Goal: Task Accomplishment & Management: Manage account settings

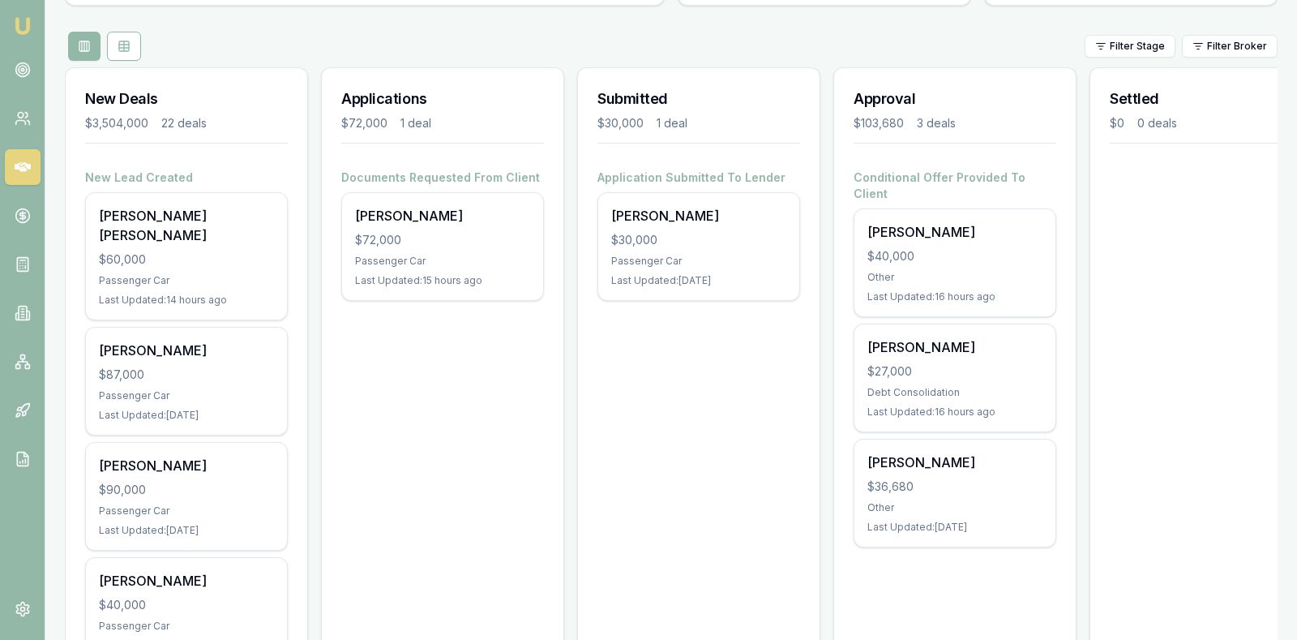
scroll to position [0, 54]
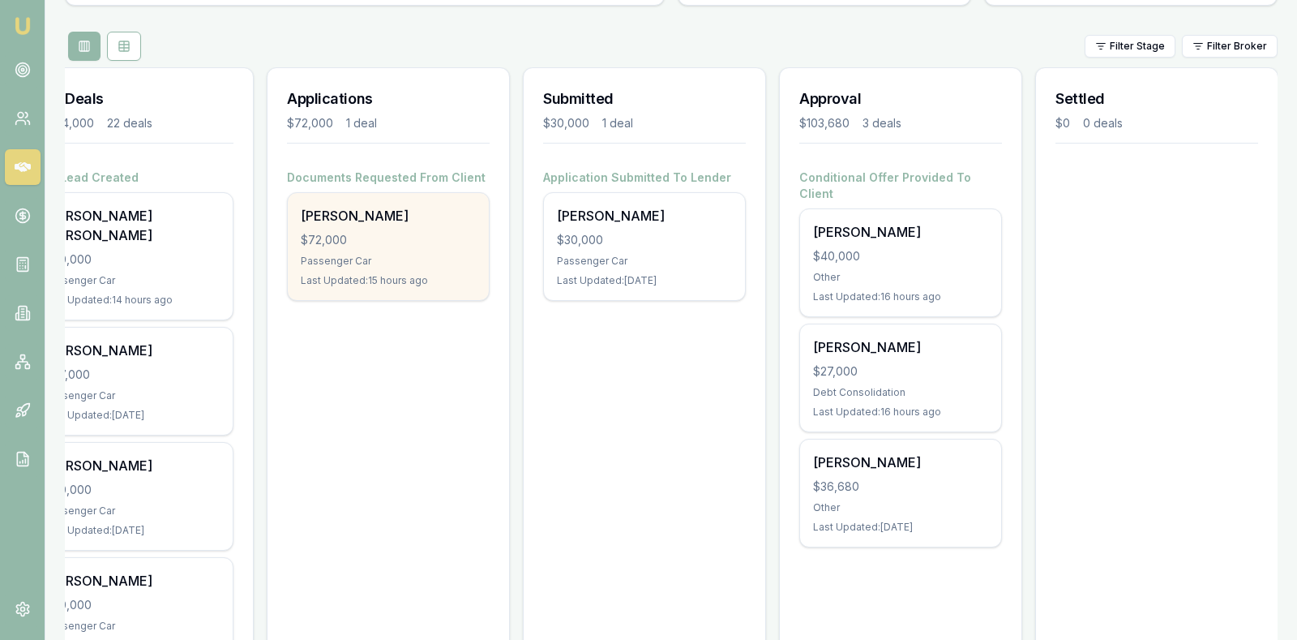
click at [356, 240] on div "$72,000" at bounding box center [388, 240] width 175 height 16
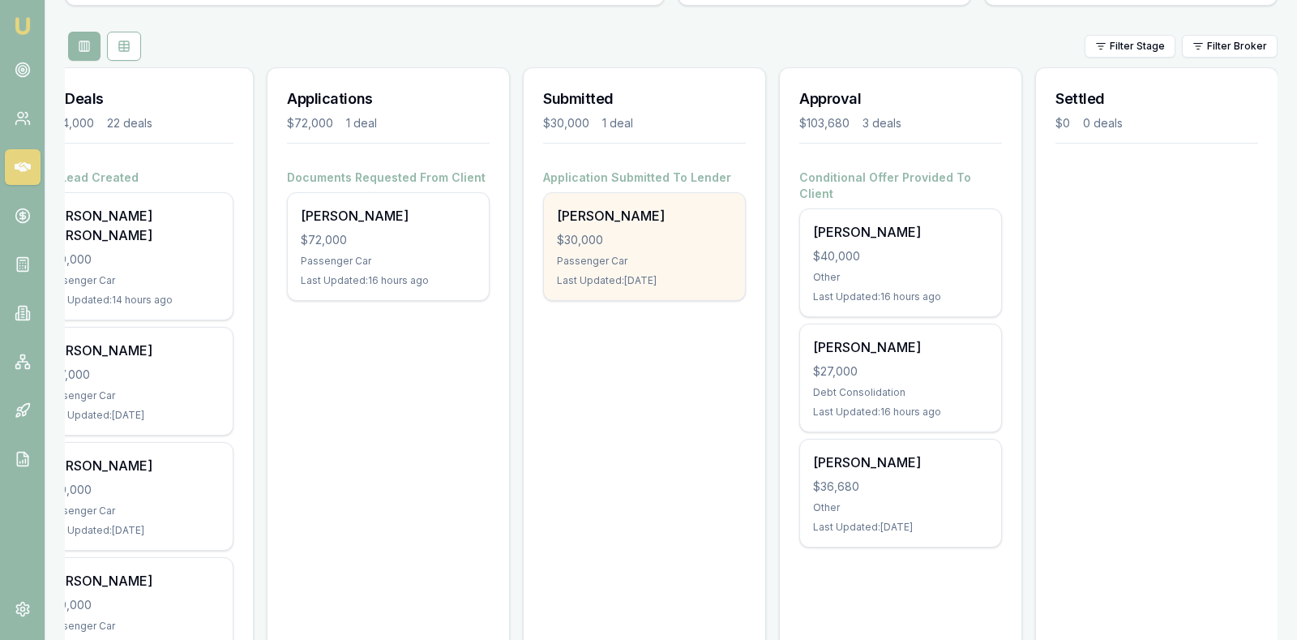
click at [649, 244] on div "$30,000" at bounding box center [644, 240] width 175 height 16
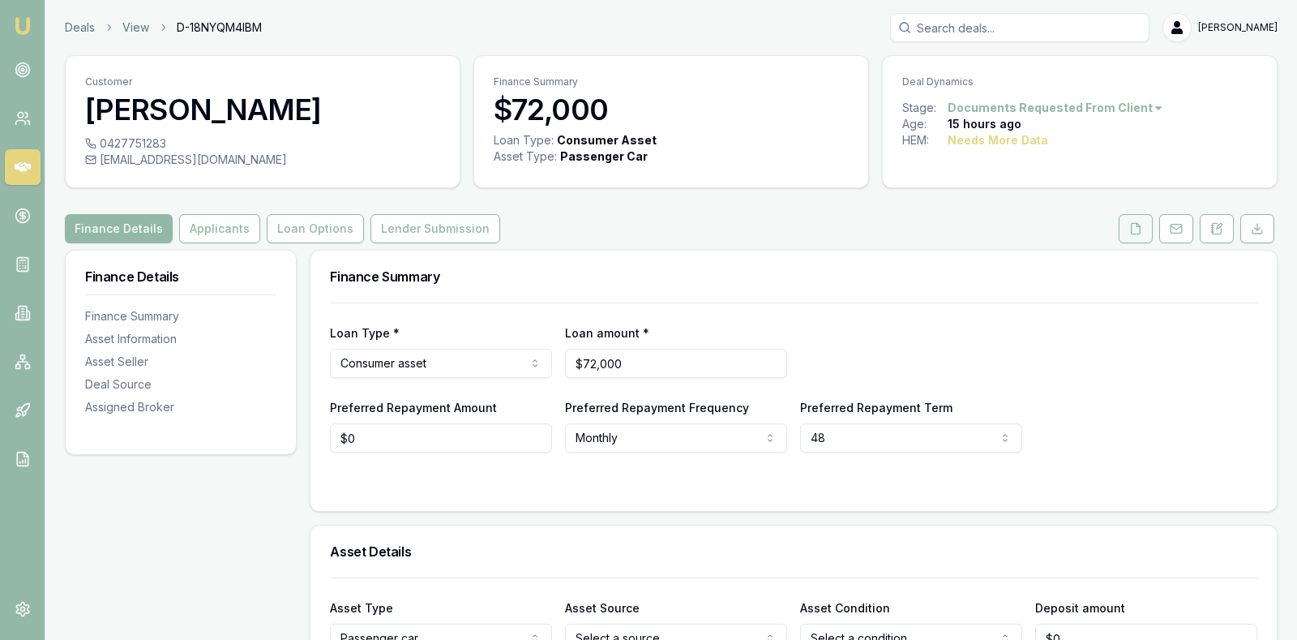
click at [1135, 229] on icon at bounding box center [1135, 228] width 13 height 13
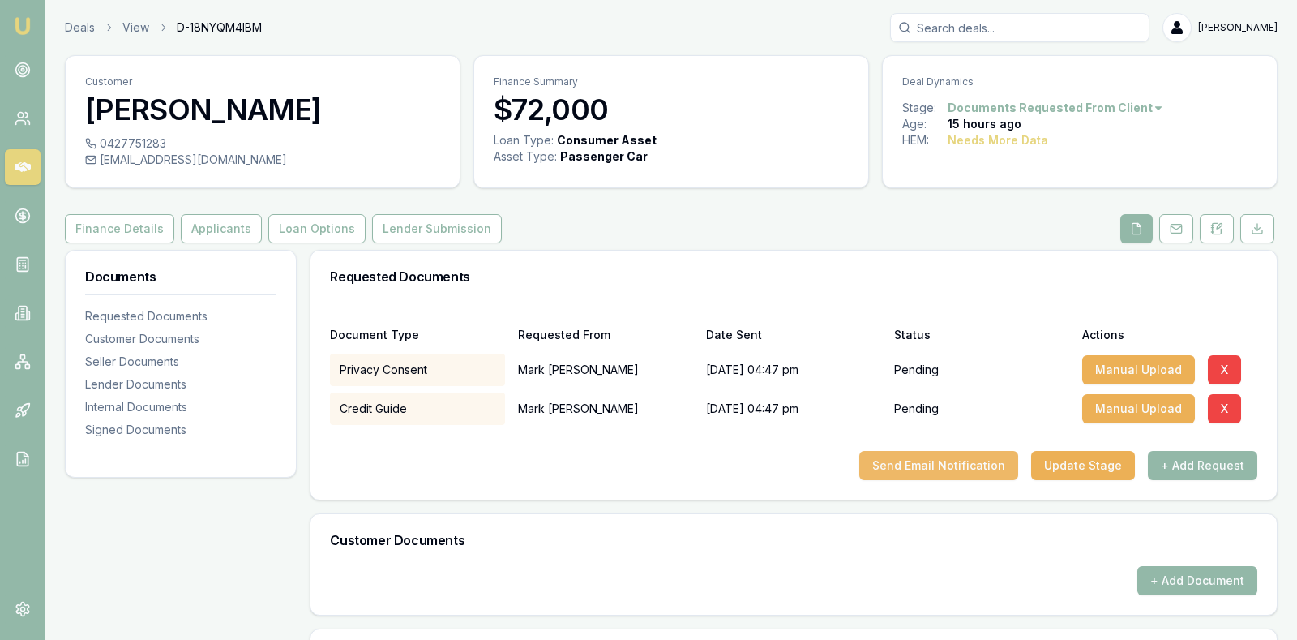
click at [945, 456] on button "Send Email Notification" at bounding box center [938, 465] width 159 height 29
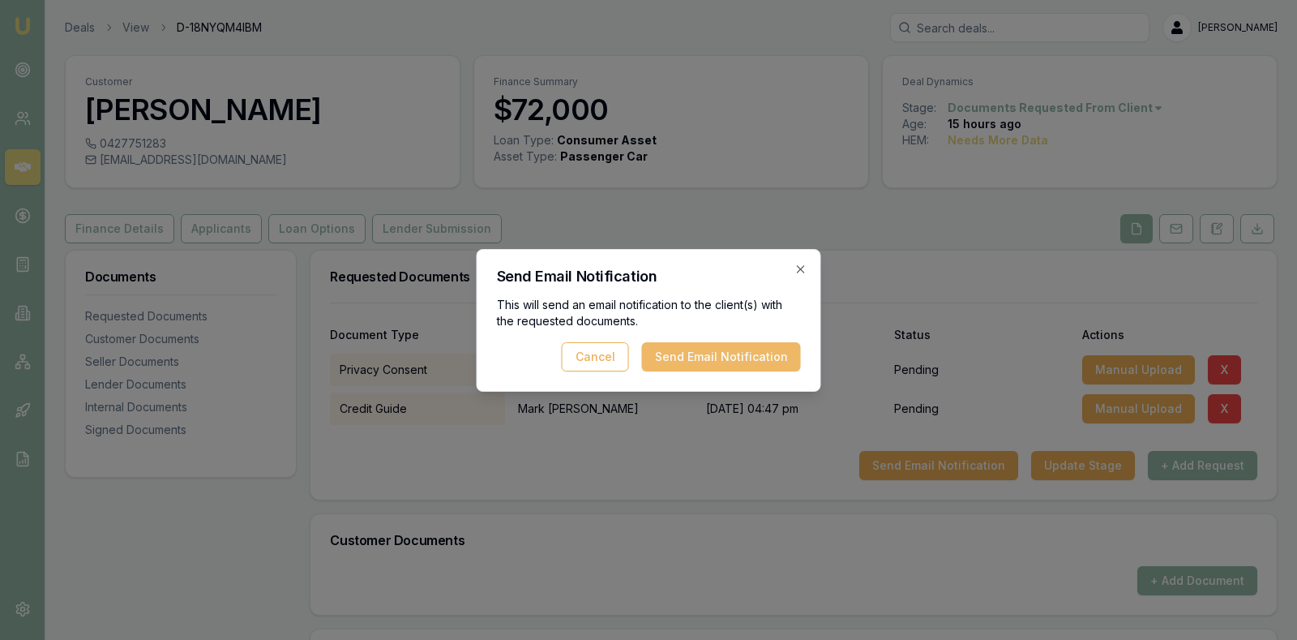
click at [780, 357] on button "Send Email Notification" at bounding box center [721, 356] width 159 height 29
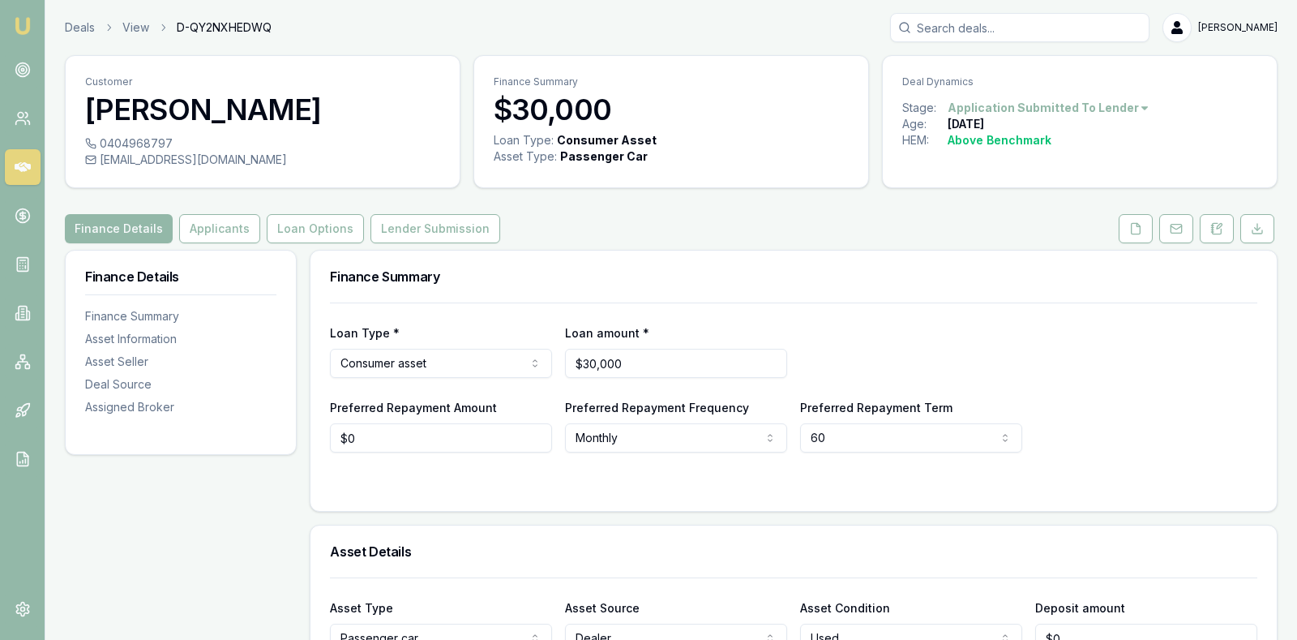
click at [672, 216] on div "Finance Details Applicants Loan Options Lender Submission" at bounding box center [671, 228] width 1213 height 29
click at [1138, 225] on icon at bounding box center [1135, 228] width 13 height 13
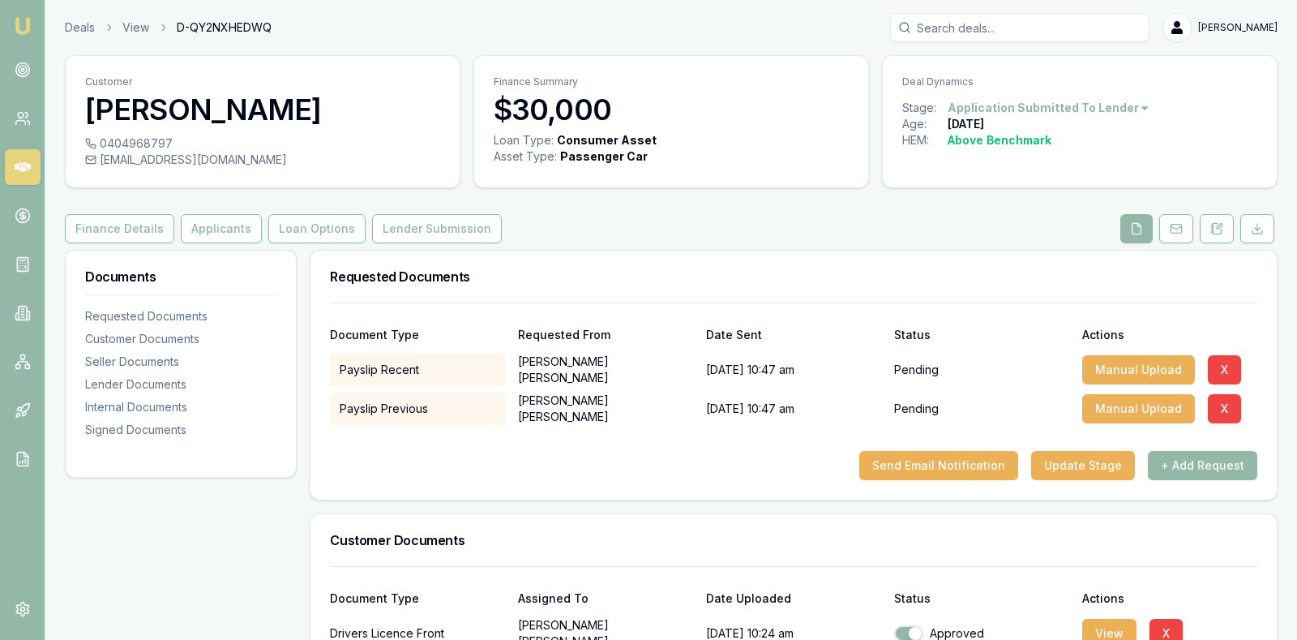
click at [1076, 517] on div "Customer Documents" at bounding box center [793, 540] width 966 height 52
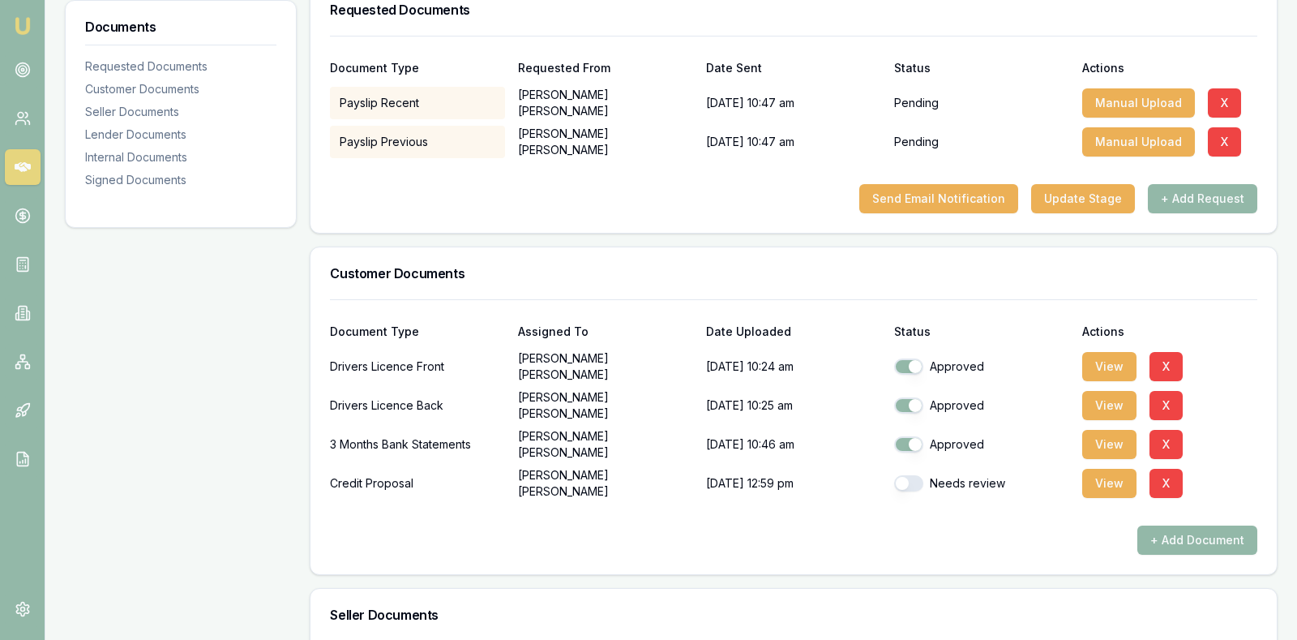
scroll to position [236, 0]
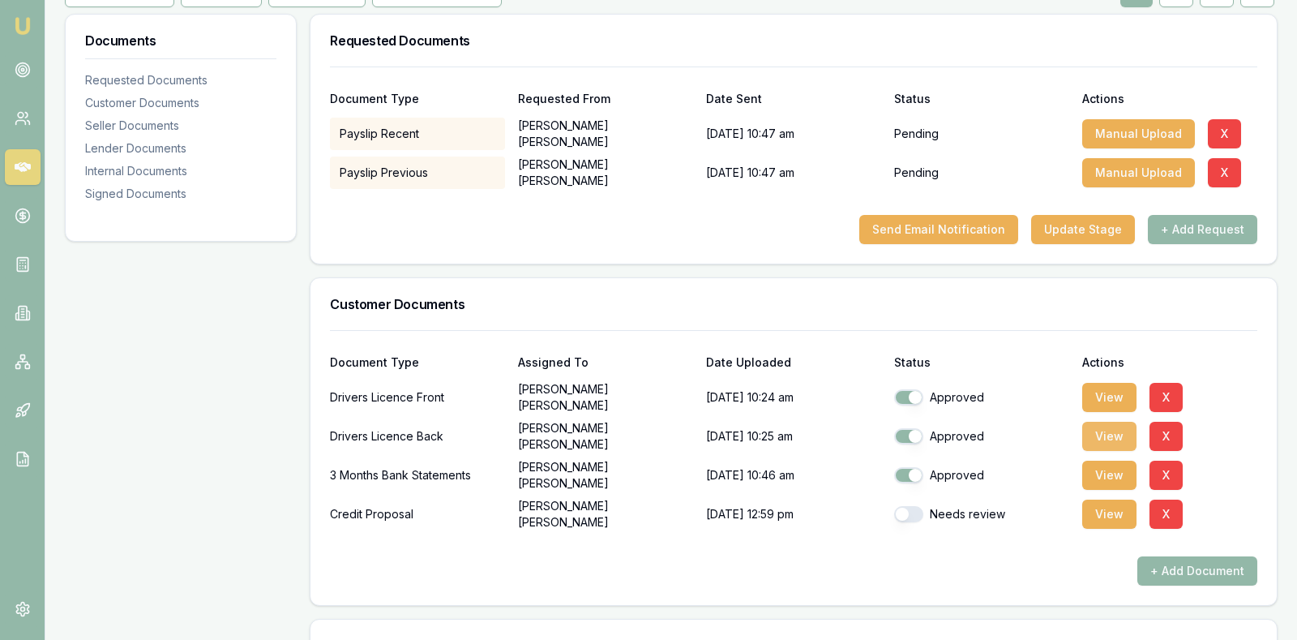
click at [1112, 426] on button "View" at bounding box center [1109, 436] width 54 height 29
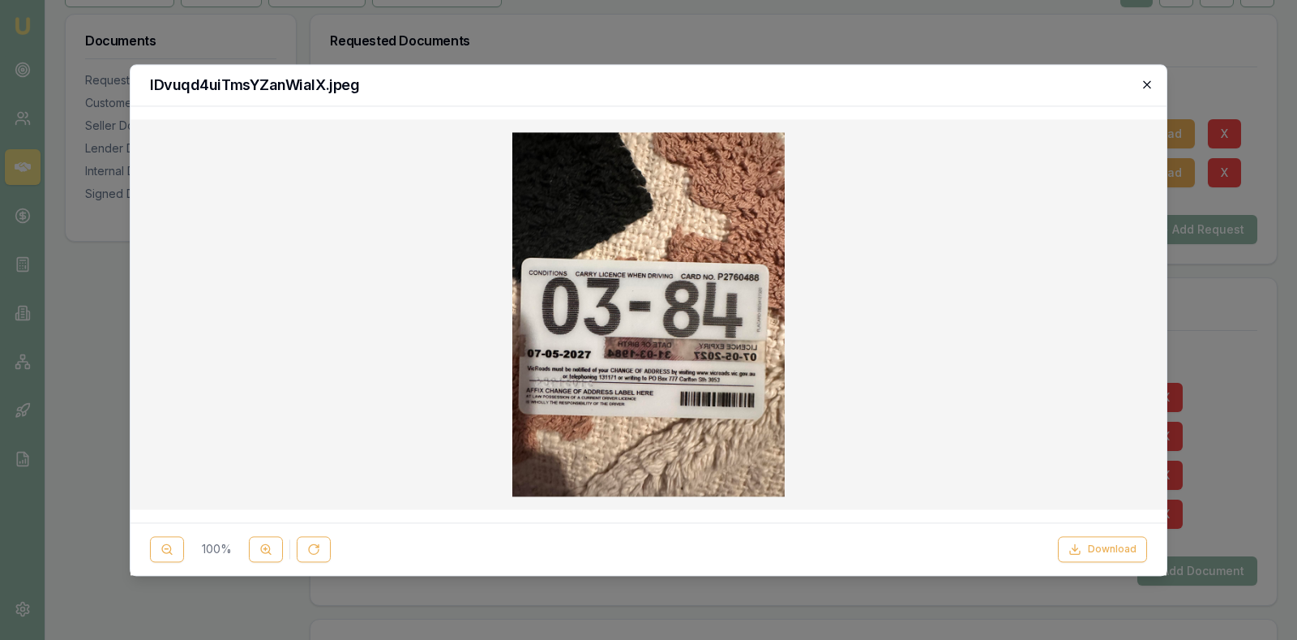
click at [1150, 81] on icon "button" at bounding box center [1147, 84] width 13 height 13
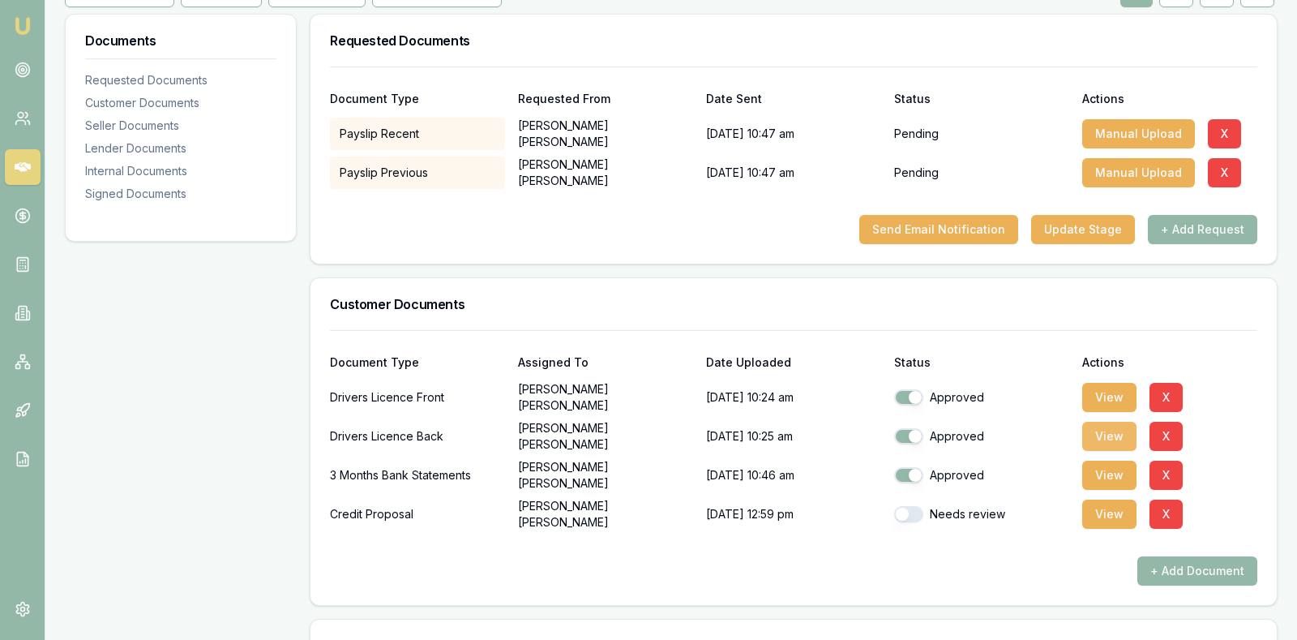
click at [1109, 430] on button "View" at bounding box center [1109, 436] width 54 height 29
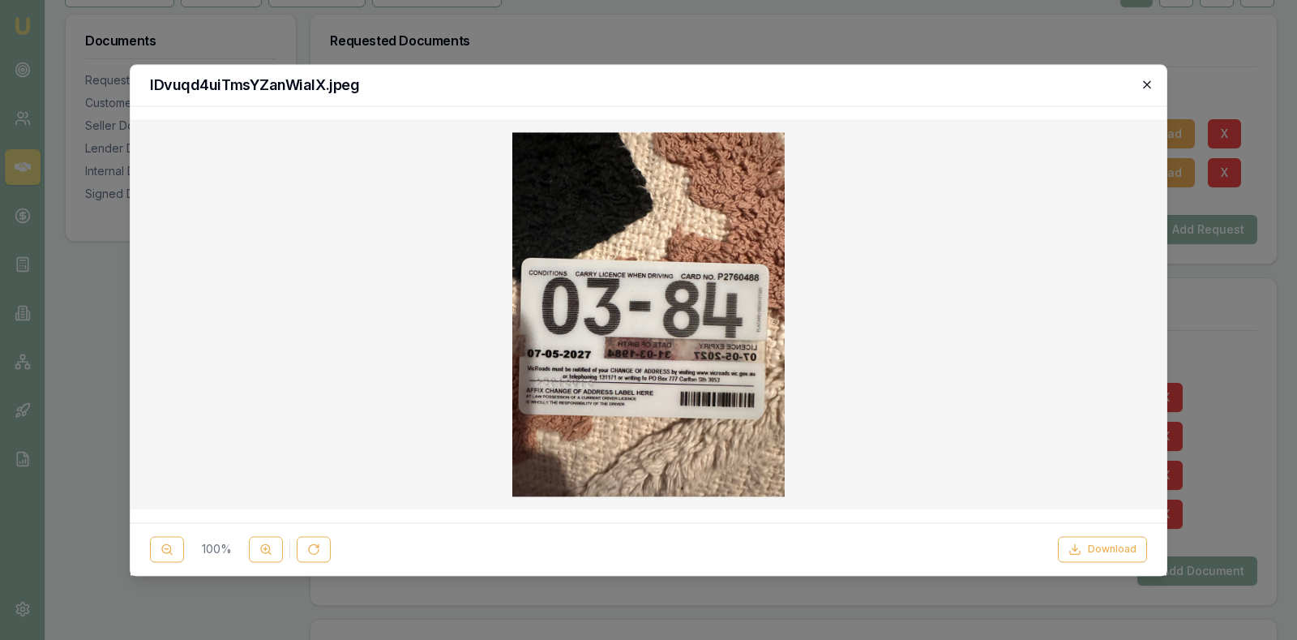
click at [1149, 83] on icon "button" at bounding box center [1147, 84] width 13 height 13
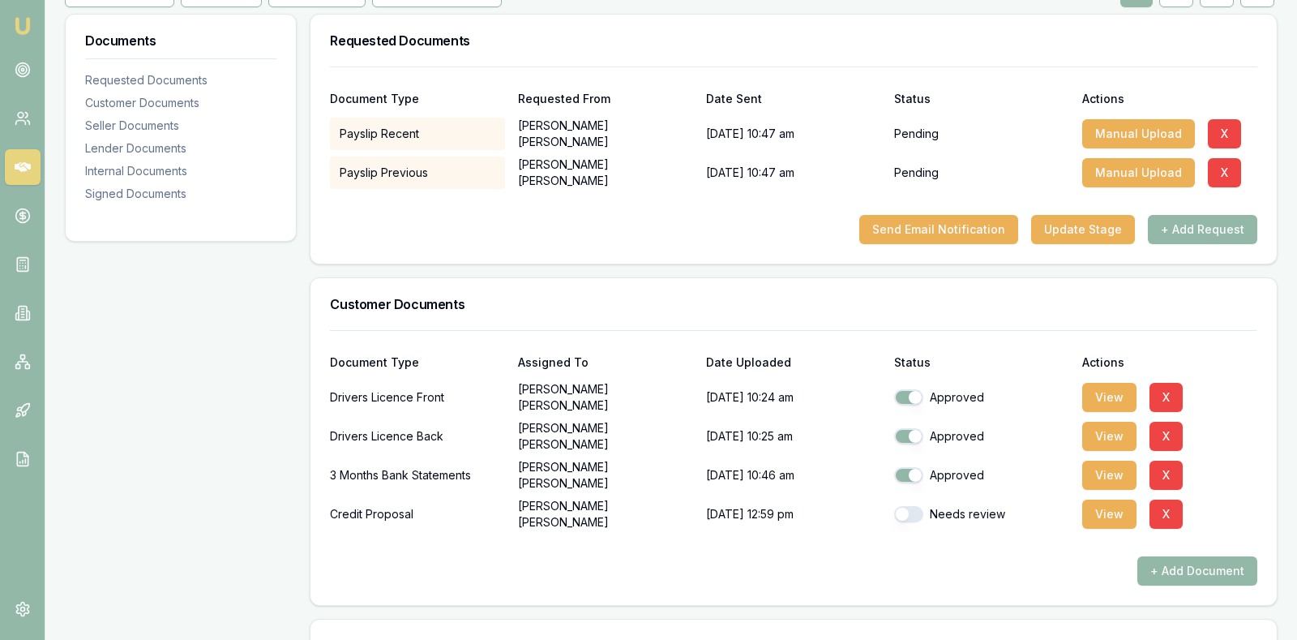
click at [909, 507] on button "button" at bounding box center [908, 514] width 29 height 16
checkbox input "true"
click at [798, 34] on h3 "Requested Documents" at bounding box center [793, 40] width 927 height 13
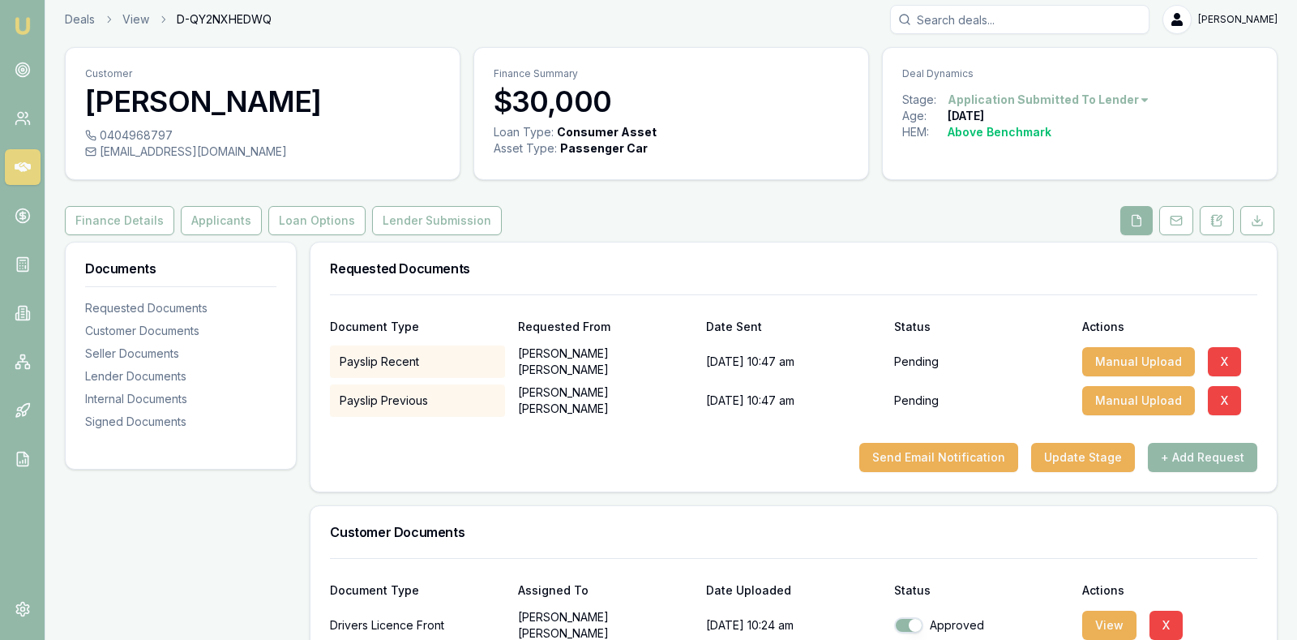
scroll to position [0, 0]
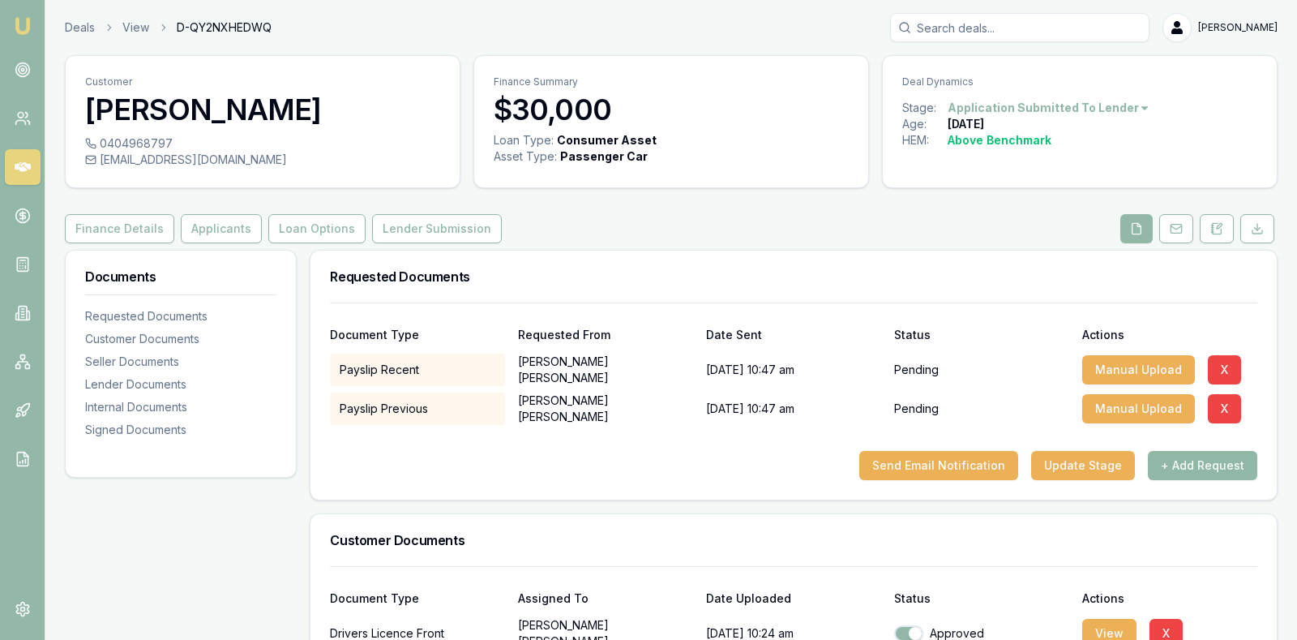
click at [1190, 461] on button "+ Add Request" at bounding box center [1202, 465] width 109 height 29
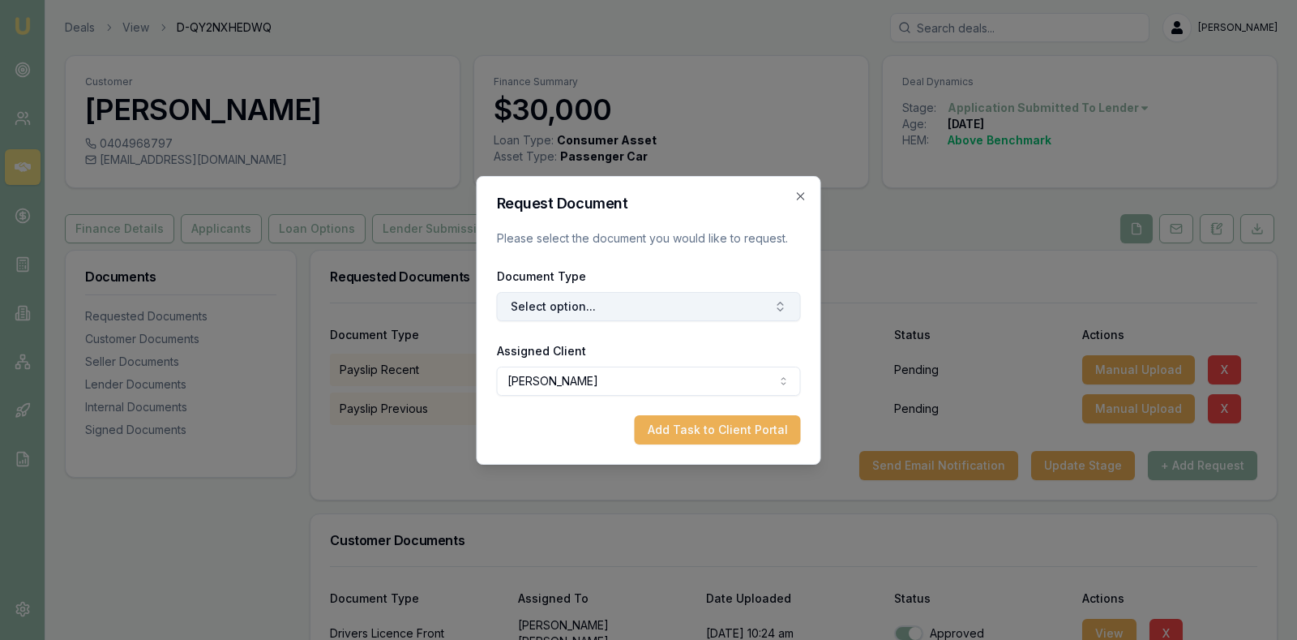
click at [767, 298] on button "Select option..." at bounding box center [649, 306] width 304 height 29
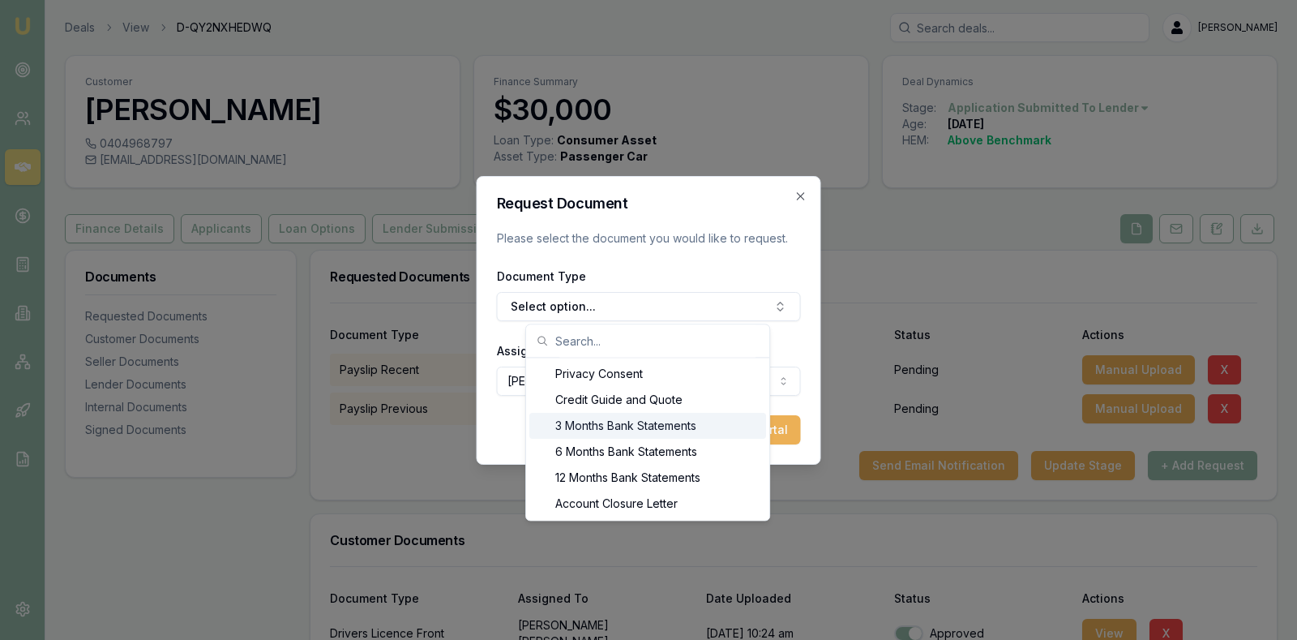
click at [673, 422] on div "3 Months Bank Statements" at bounding box center [647, 426] width 237 height 26
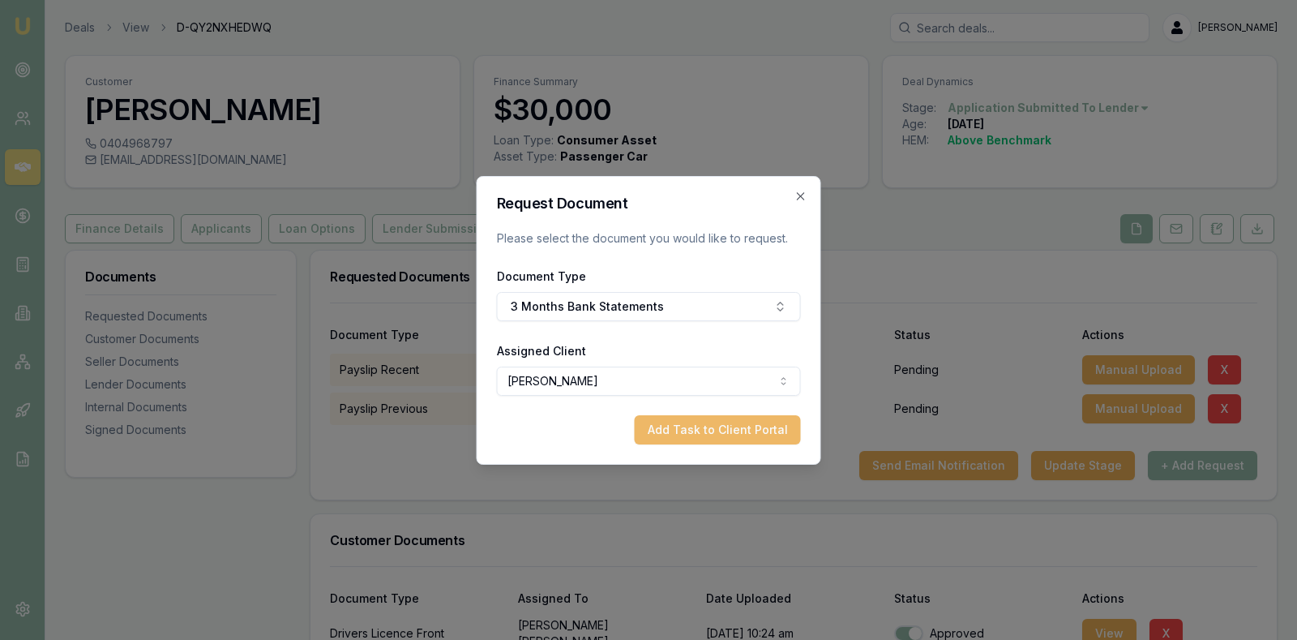
click at [685, 425] on button "Add Task to Client Portal" at bounding box center [718, 429] width 166 height 29
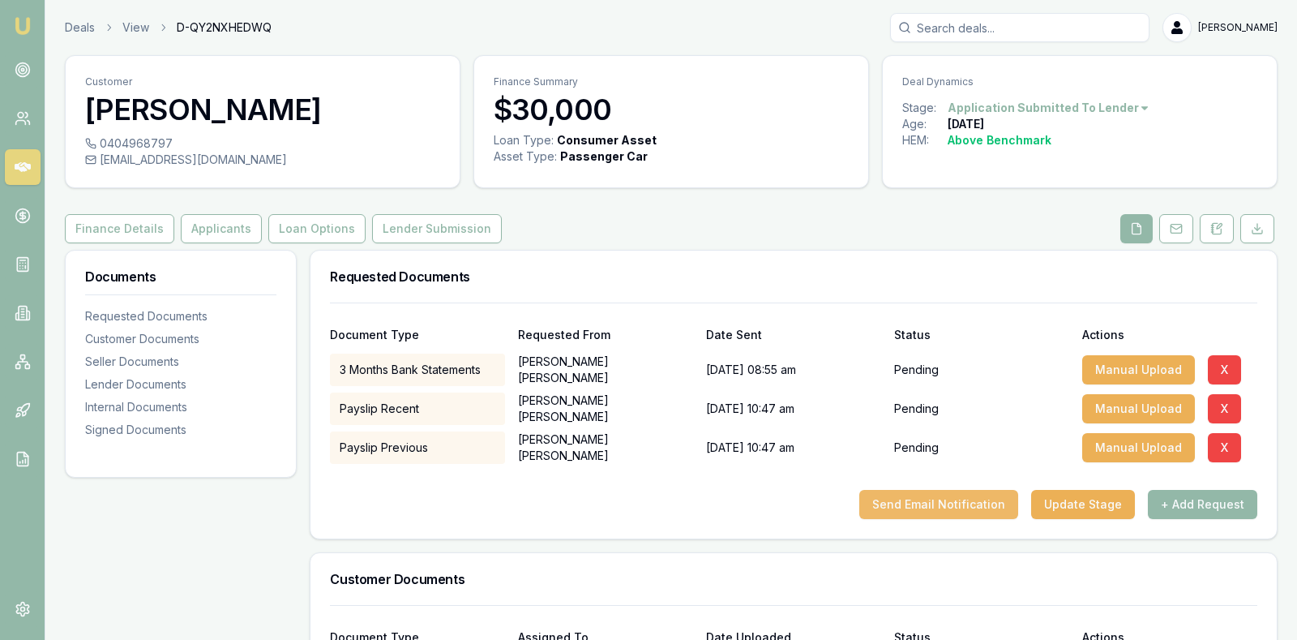
click at [920, 497] on button "Send Email Notification" at bounding box center [938, 504] width 159 height 29
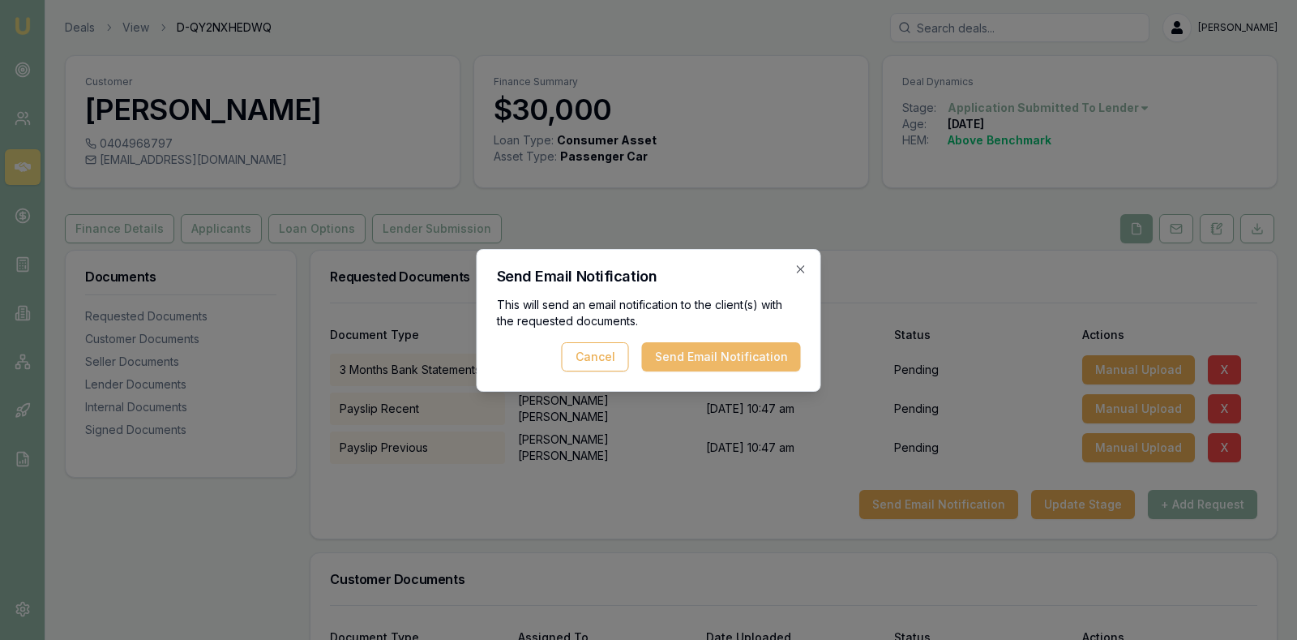
click at [745, 360] on button "Send Email Notification" at bounding box center [721, 356] width 159 height 29
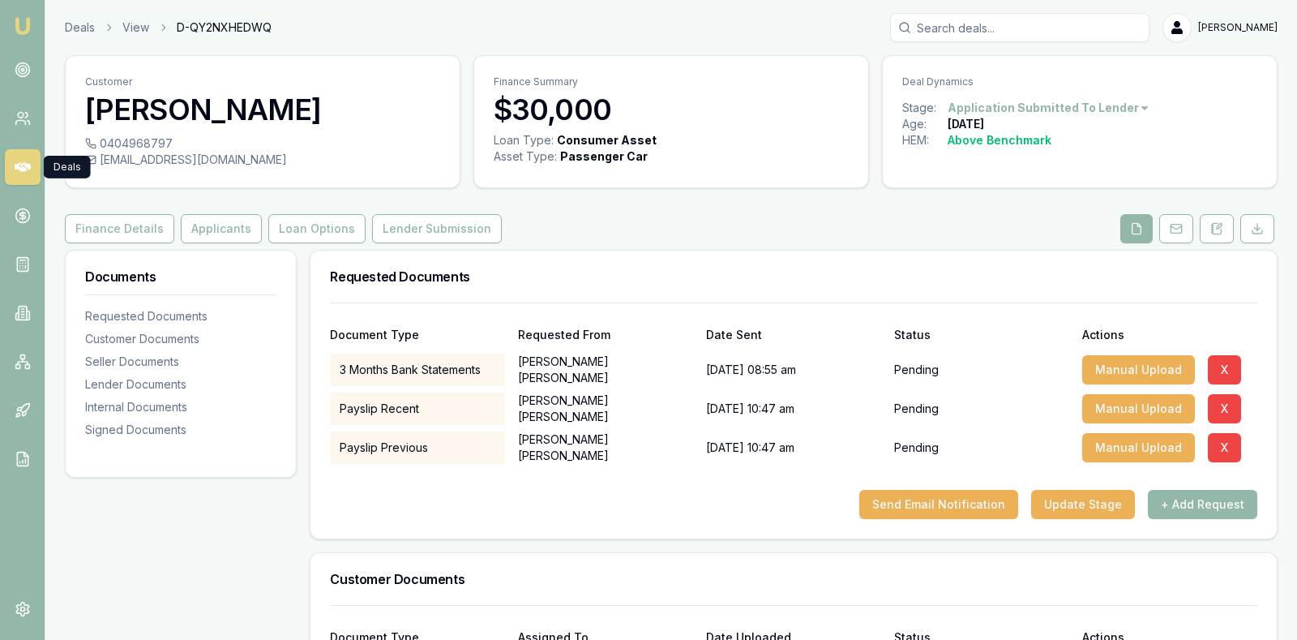
click at [19, 157] on link at bounding box center [23, 167] width 36 height 36
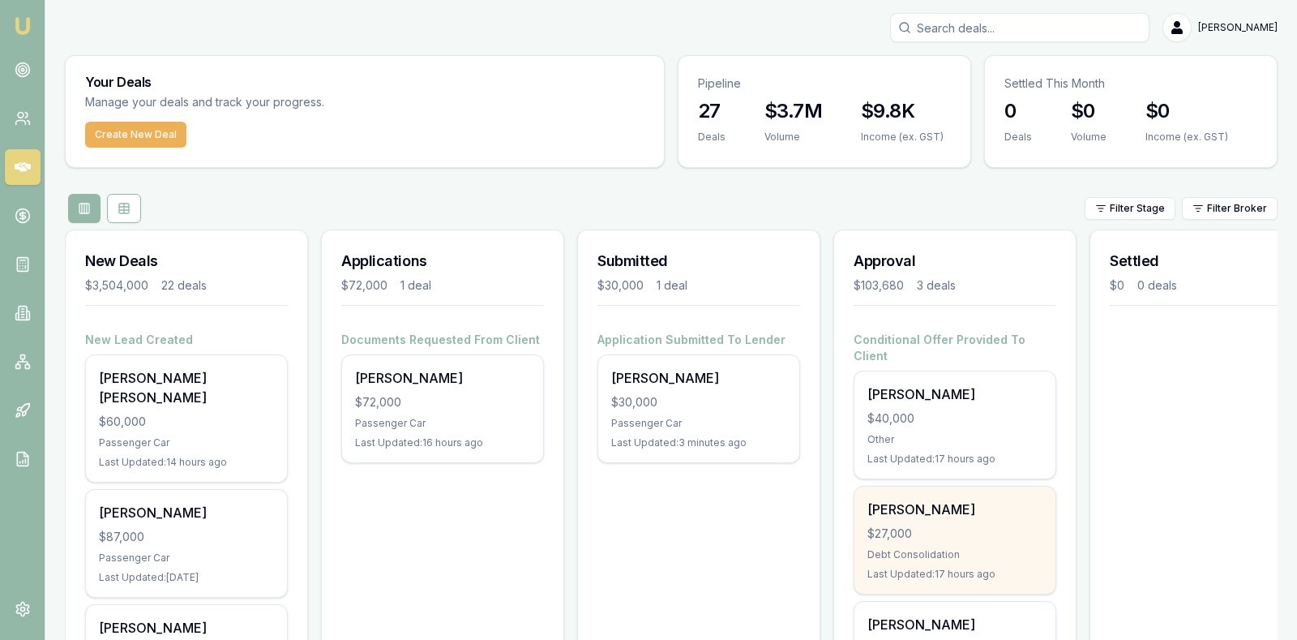
click at [971, 525] on div "$27,000" at bounding box center [954, 533] width 175 height 16
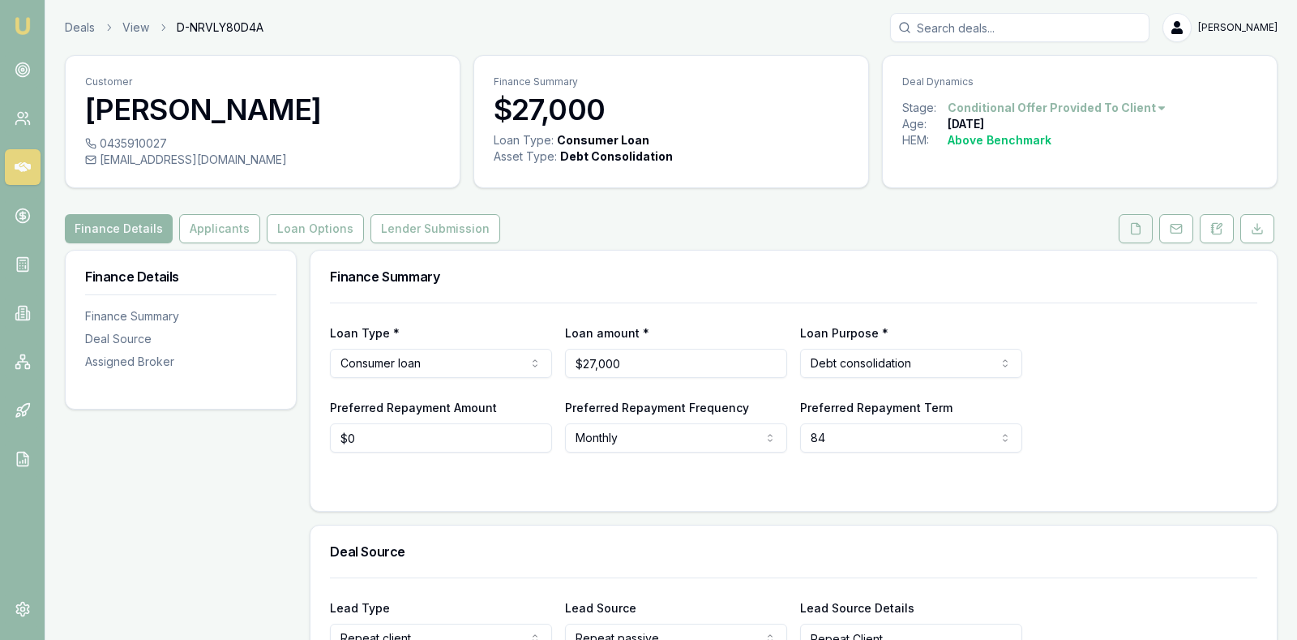
click at [1135, 223] on icon at bounding box center [1136, 228] width 9 height 11
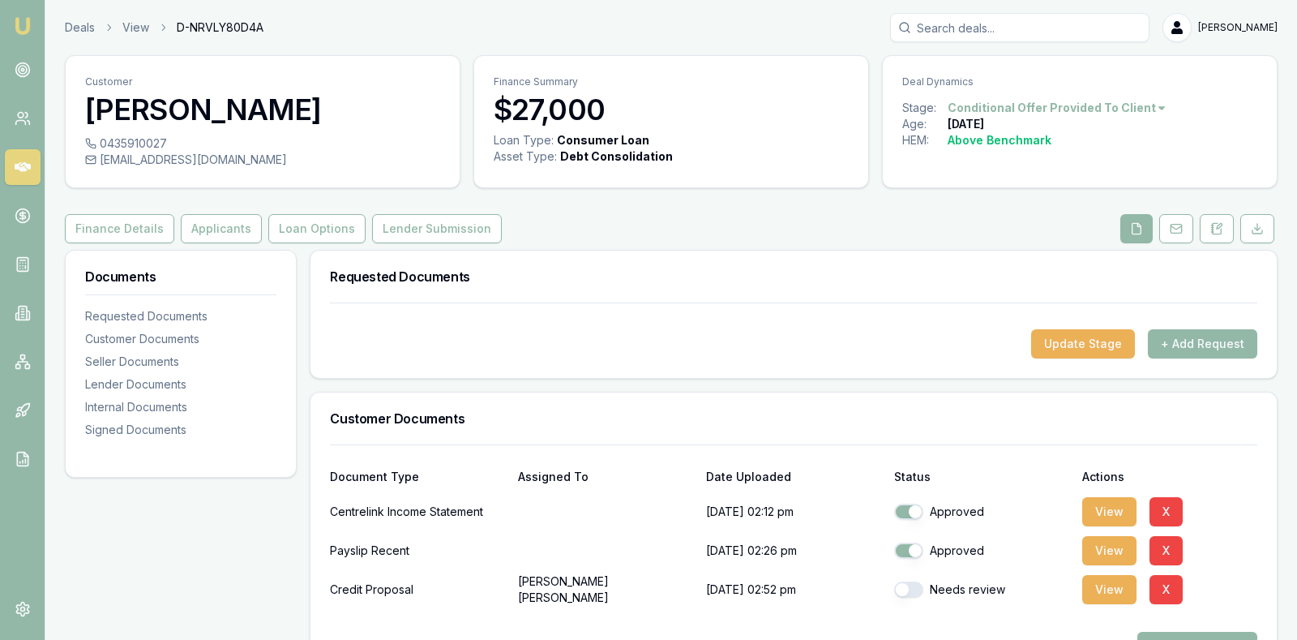
click at [788, 300] on div "Requested Documents" at bounding box center [793, 276] width 966 height 52
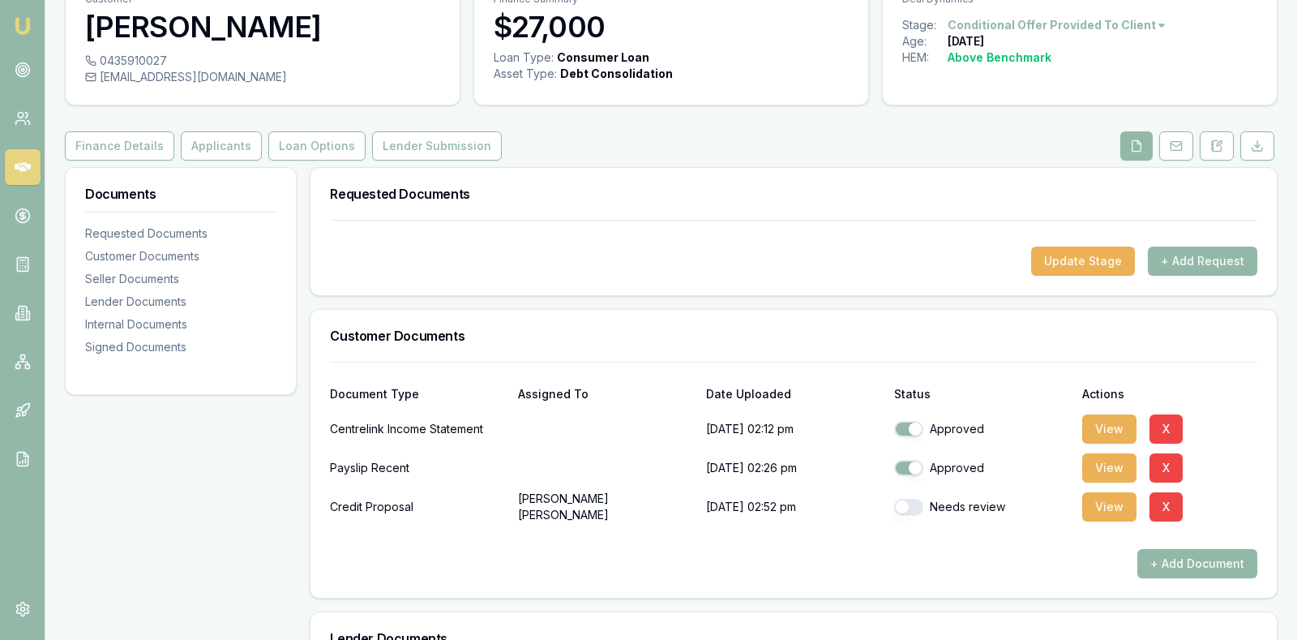
scroll to position [122, 0]
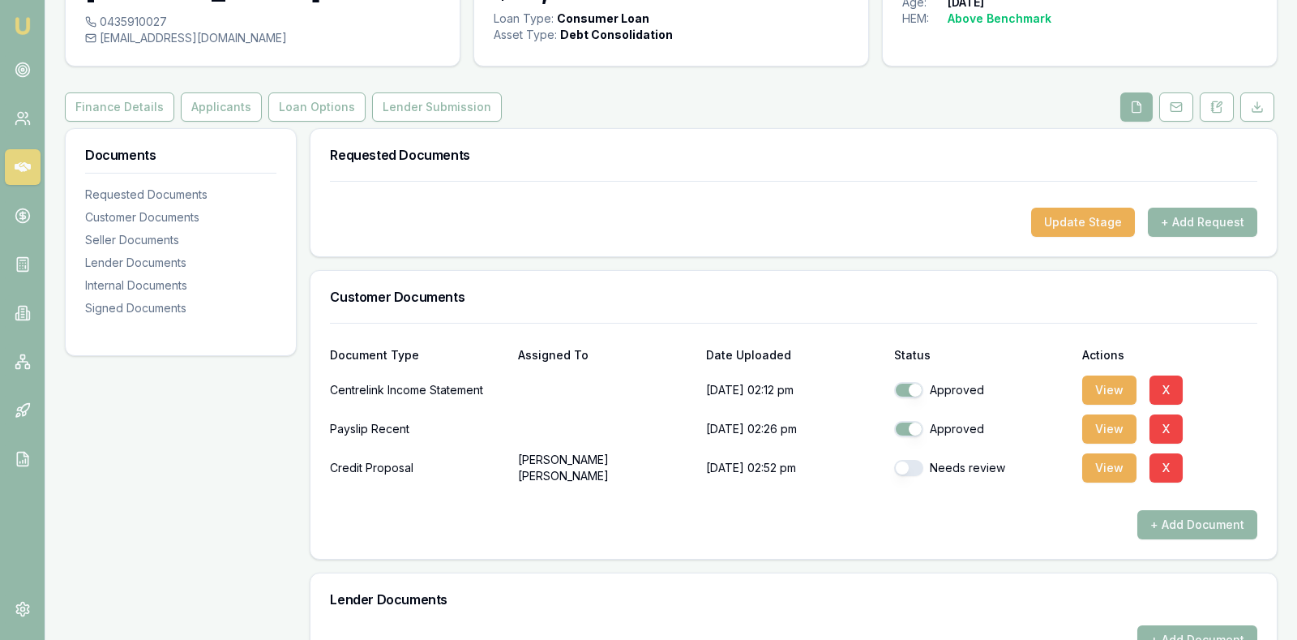
click at [905, 462] on button "button" at bounding box center [908, 468] width 29 height 16
checkbox input "true"
click at [896, 526] on div "+ Add Document" at bounding box center [793, 524] width 927 height 29
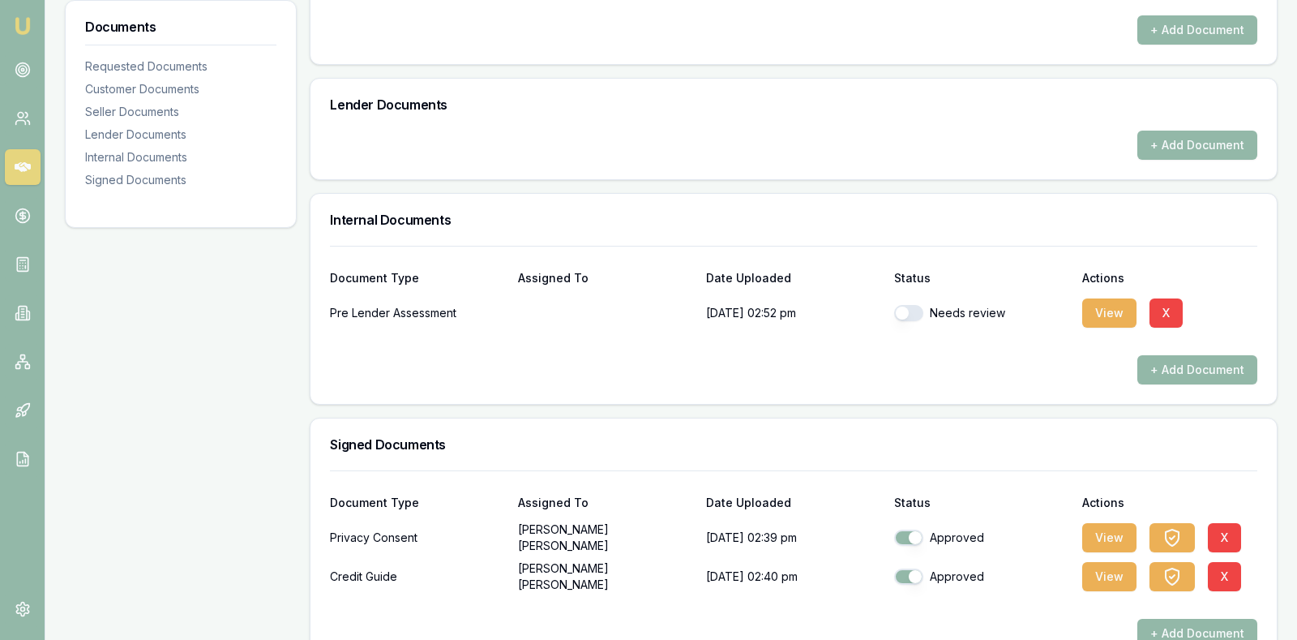
scroll to position [613, 0]
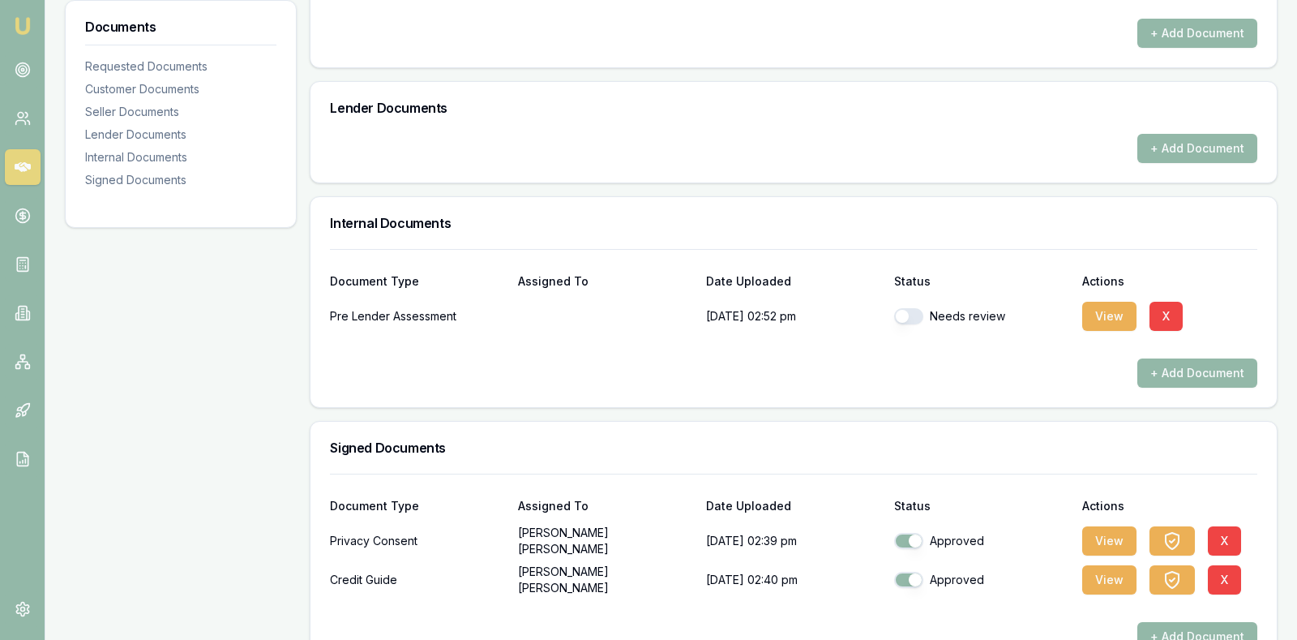
click at [803, 104] on h3 "Lender Documents" at bounding box center [793, 107] width 927 height 13
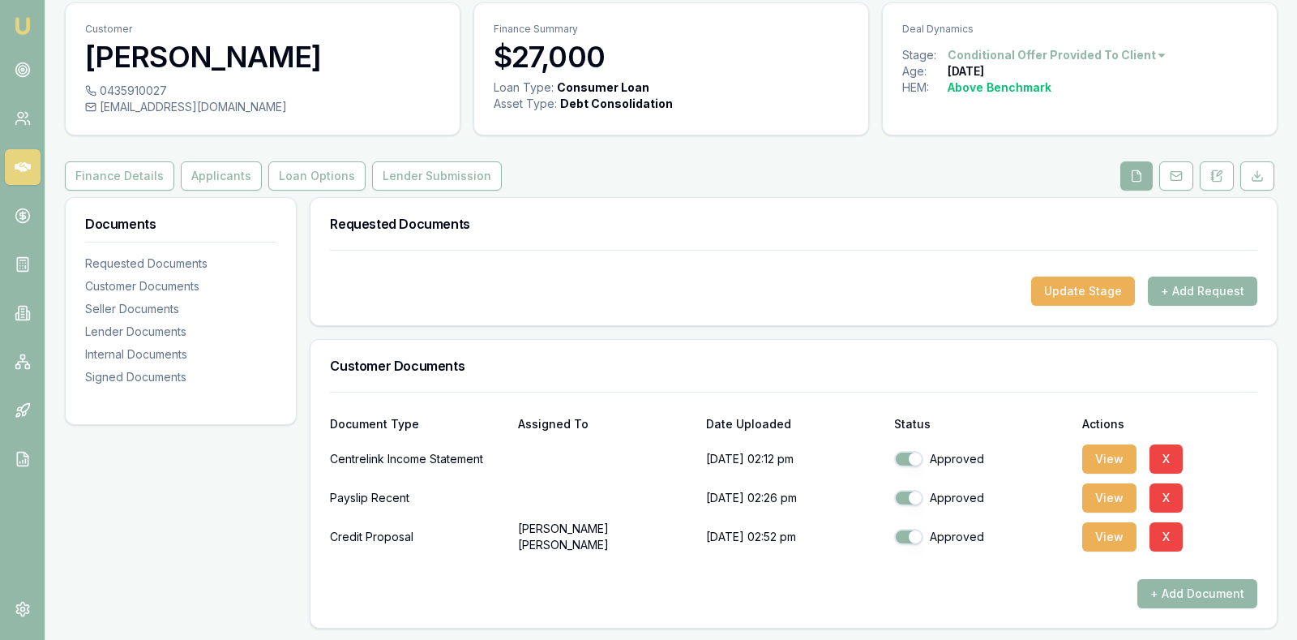
scroll to position [45, 0]
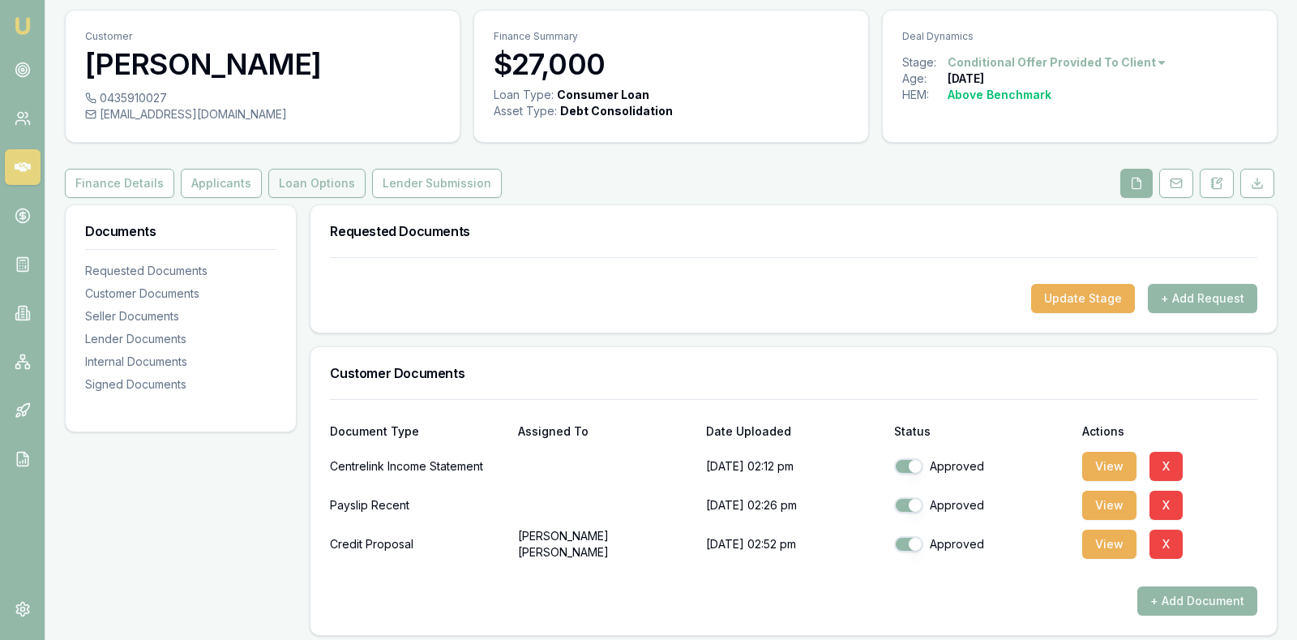
click at [305, 180] on button "Loan Options" at bounding box center [316, 183] width 97 height 29
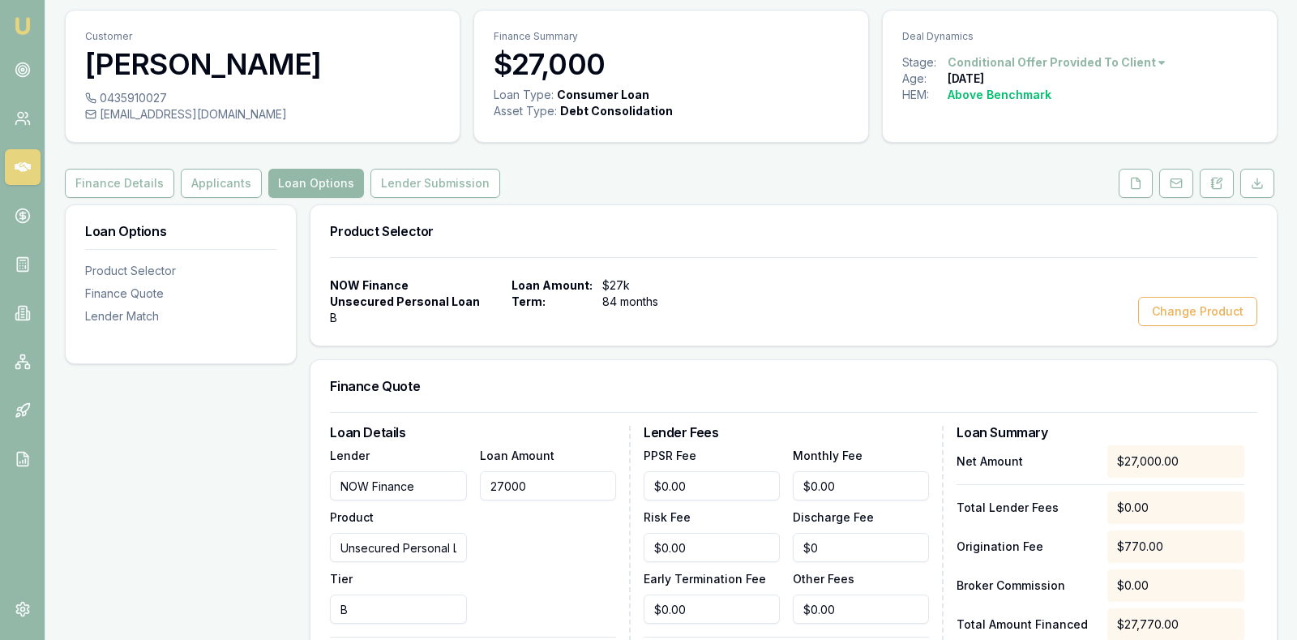
click at [578, 478] on input "27000" at bounding box center [548, 485] width 136 height 29
type input "$27,767.00"
click at [784, 312] on div "NOW Finance Unsecured Personal Loan B Loan Amount: $27k Term: 84 months Change …" at bounding box center [793, 301] width 927 height 49
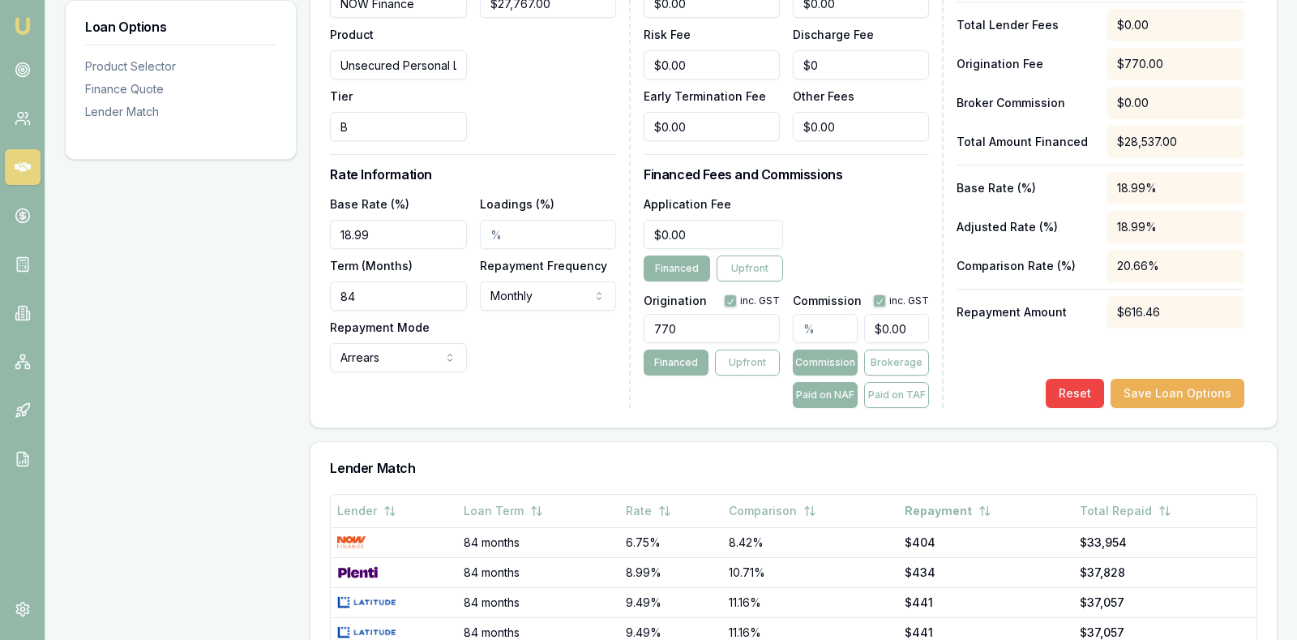
scroll to position [532, 0]
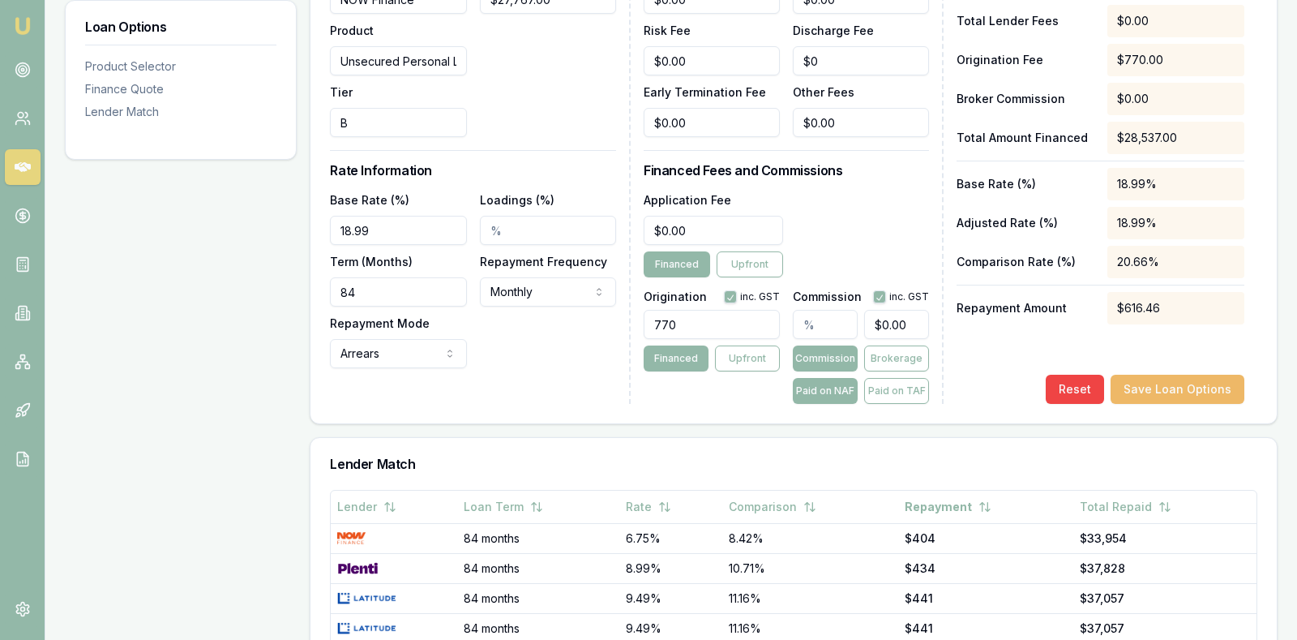
click at [1195, 380] on button "Save Loan Options" at bounding box center [1178, 388] width 134 height 29
click at [971, 366] on div "Net Amount $27,767.00 Total Lender Fees $0.00 Origination Fee $770.00 Broker Co…" at bounding box center [1101, 181] width 288 height 445
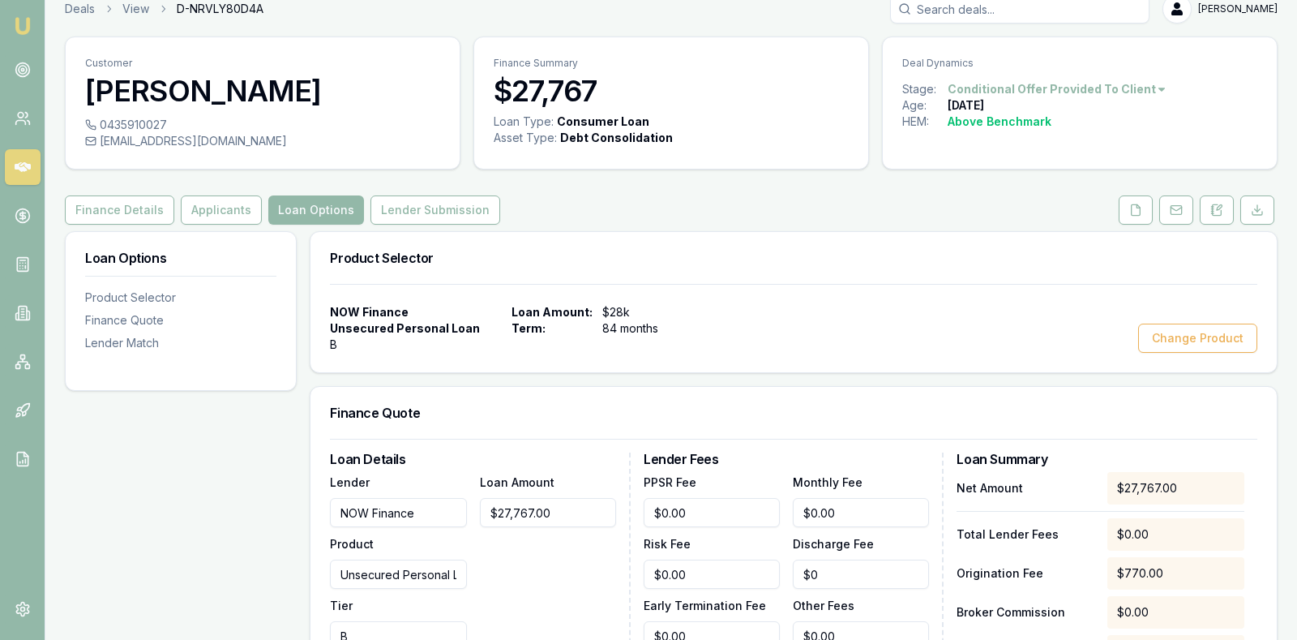
scroll to position [0, 0]
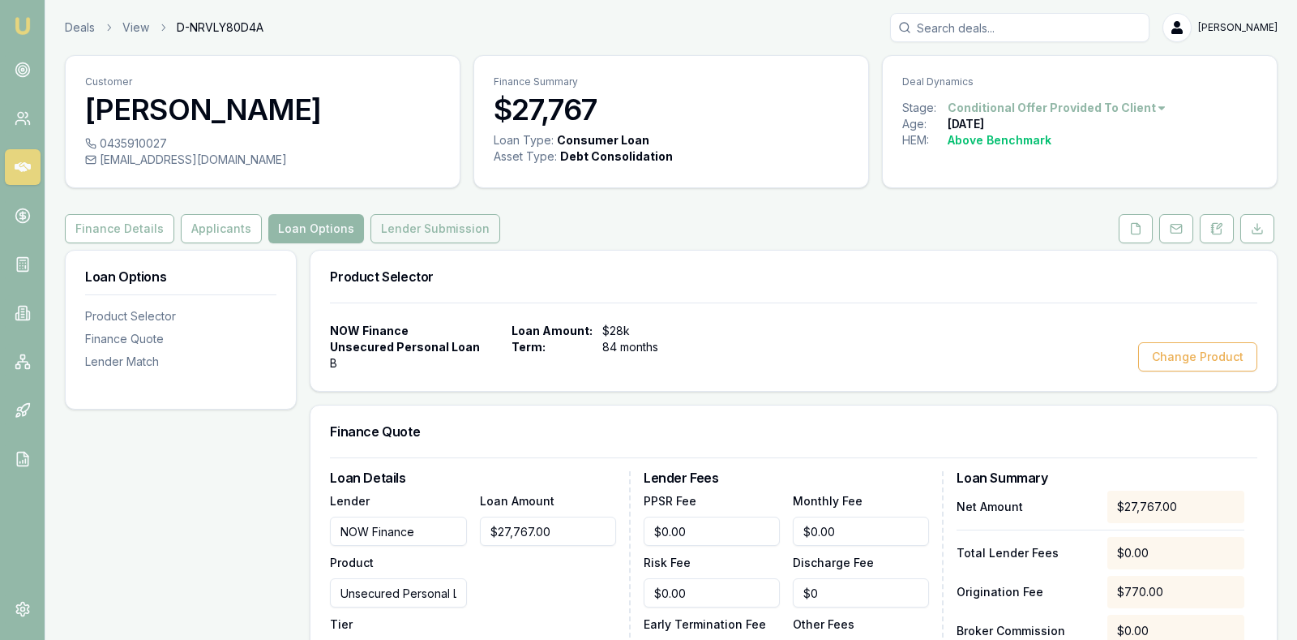
click at [437, 217] on button "Lender Submission" at bounding box center [435, 228] width 130 height 29
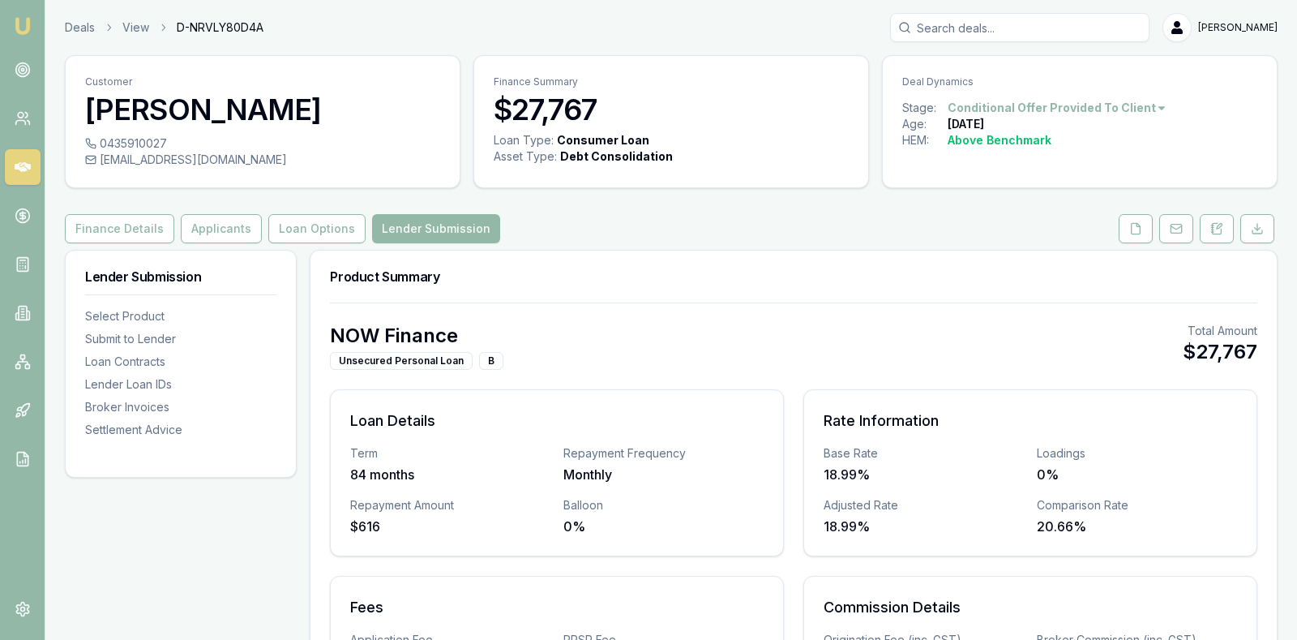
click at [620, 336] on div "NOW Finance Unsecured Personal Loan B Total Amount $27,767" at bounding box center [793, 346] width 927 height 47
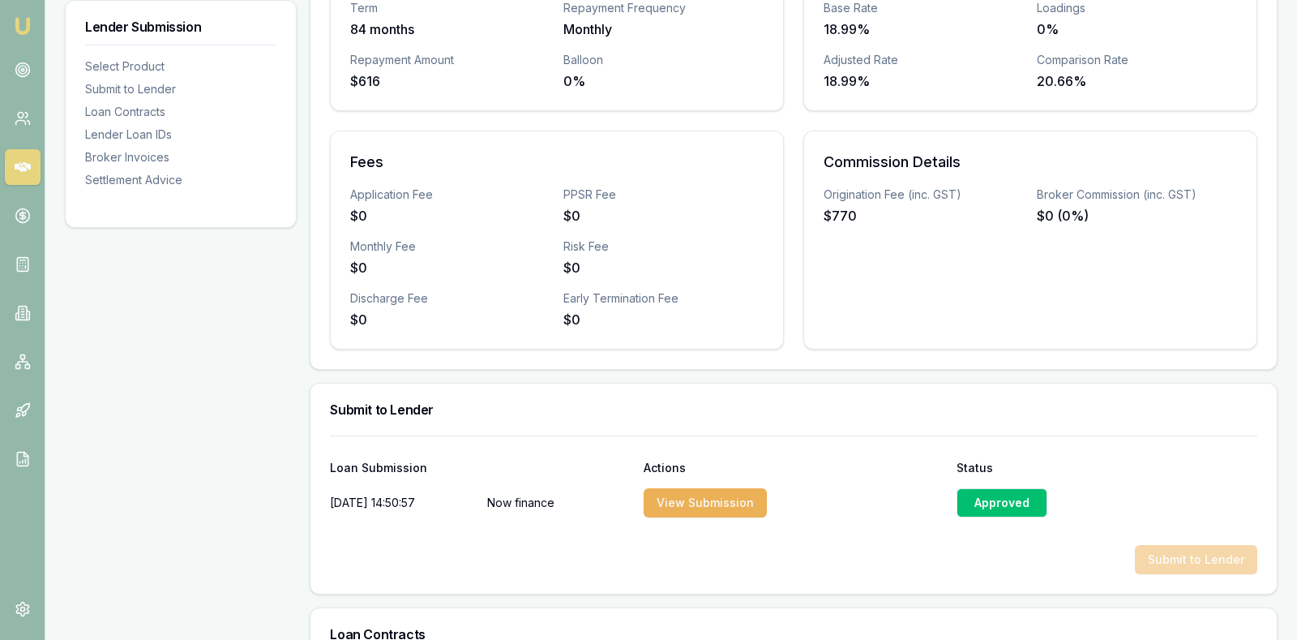
scroll to position [446, 0]
click at [861, 544] on div "Submit to Lender" at bounding box center [793, 558] width 927 height 29
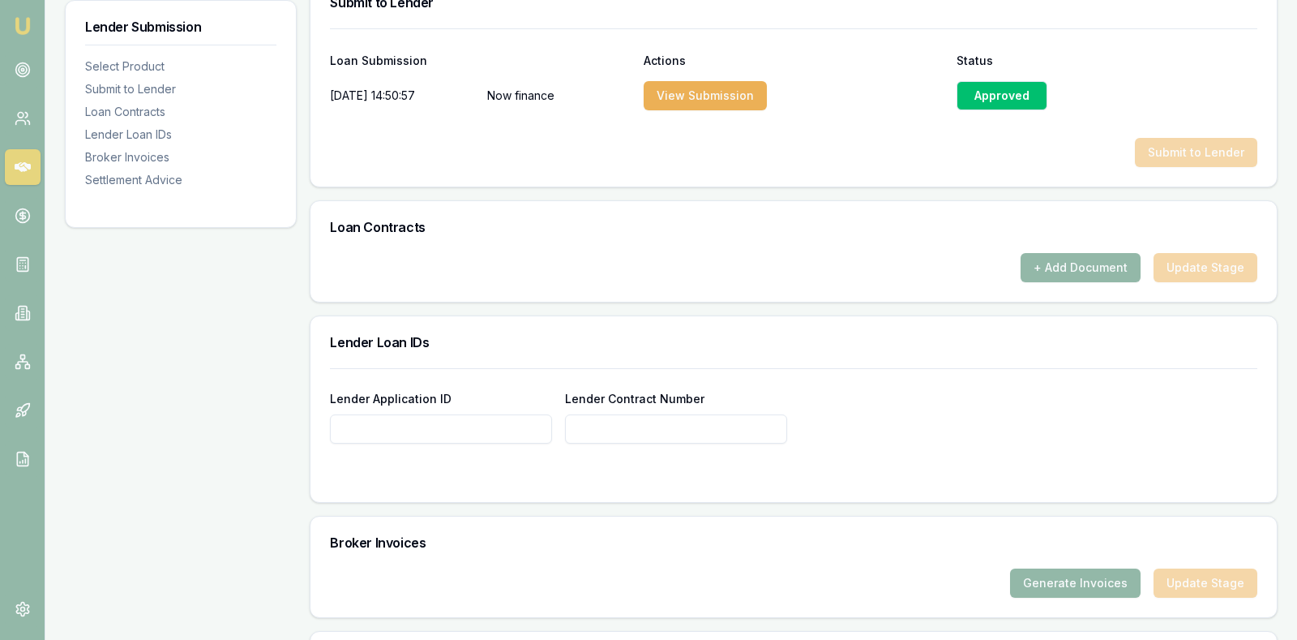
scroll to position [892, 0]
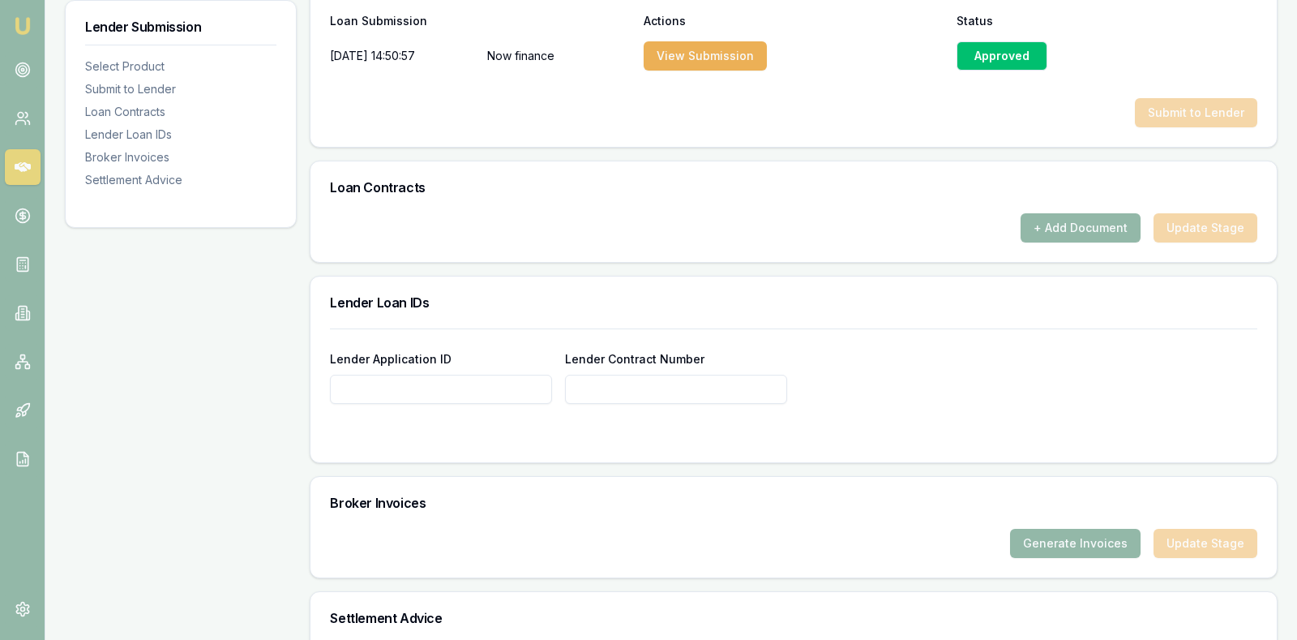
click at [516, 381] on input "Lender Application ID" at bounding box center [441, 388] width 222 height 29
type input "1313588"
click at [761, 379] on input "Lender Contract Number" at bounding box center [676, 388] width 222 height 29
type input "1313588"
click at [811, 516] on div "Broker Invoices" at bounding box center [793, 503] width 966 height 52
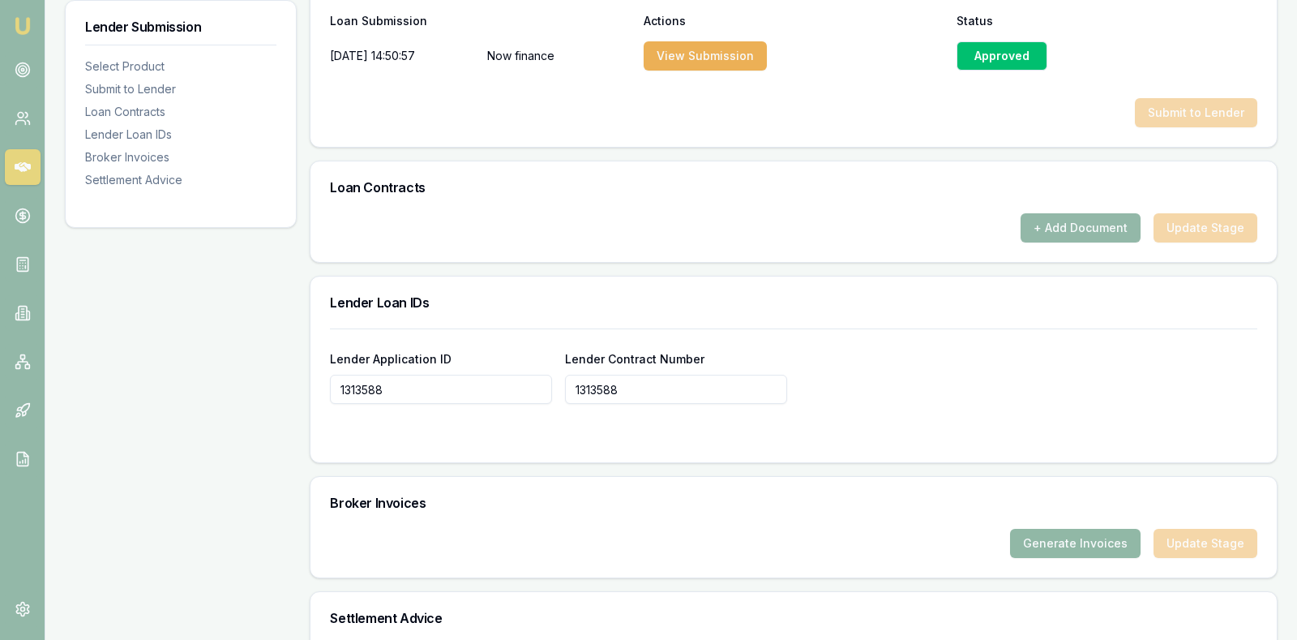
click at [1048, 529] on button "Generate Invoices" at bounding box center [1075, 543] width 131 height 29
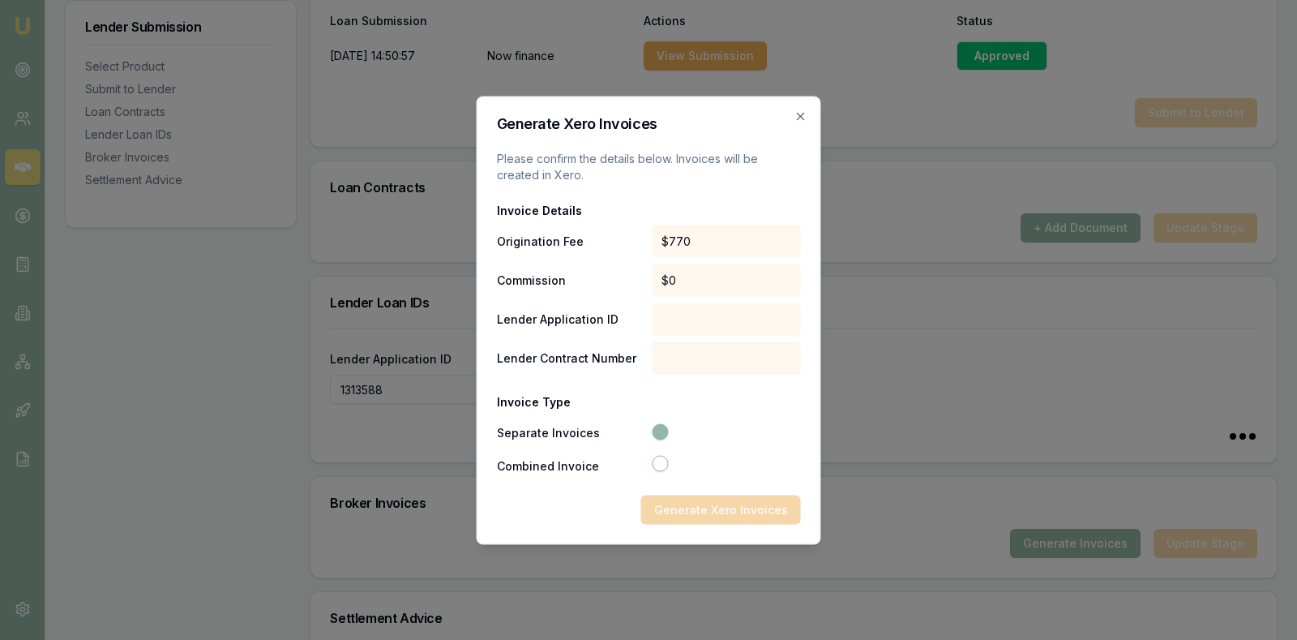
type input "1313588"
click at [802, 117] on icon "button" at bounding box center [800, 115] width 13 height 13
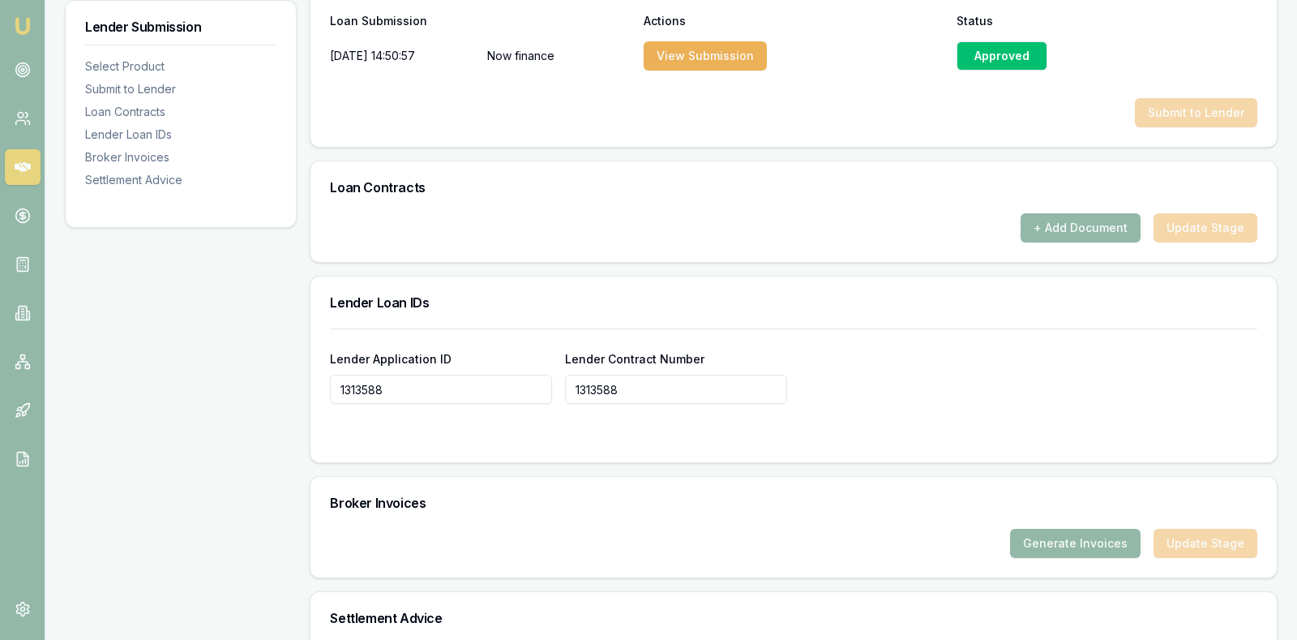
click at [990, 378] on div "Lender Application ID 1313588 Lender Contract Number 1313588" at bounding box center [793, 376] width 927 height 55
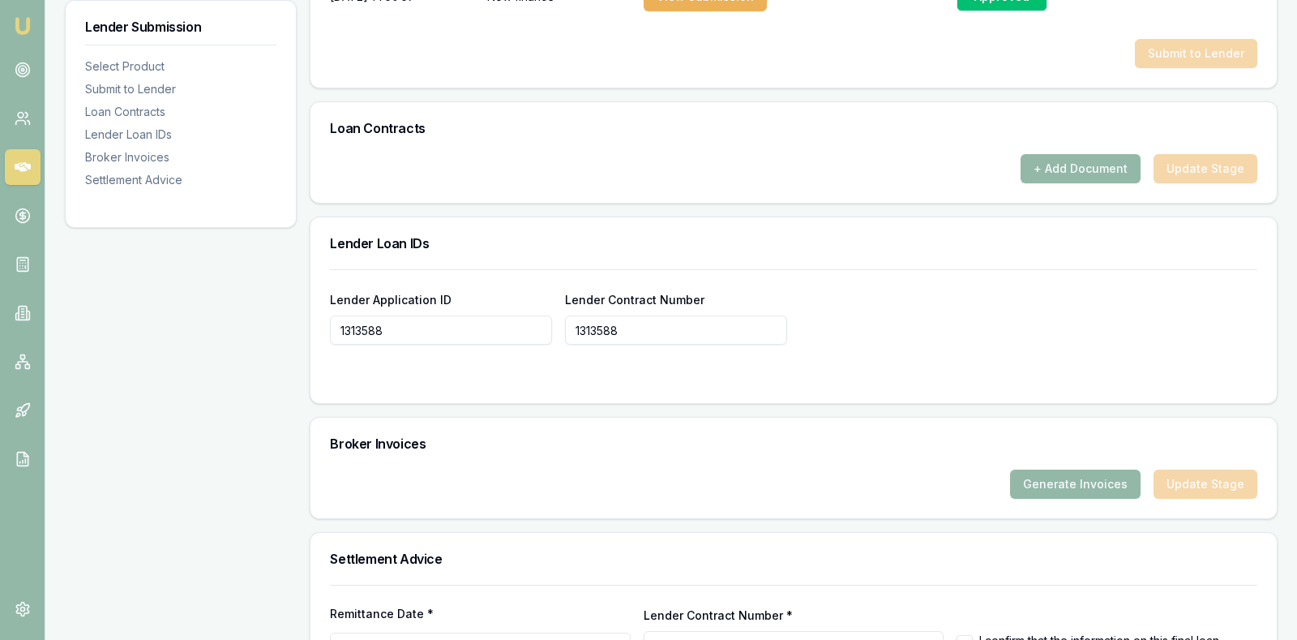
scroll to position [946, 0]
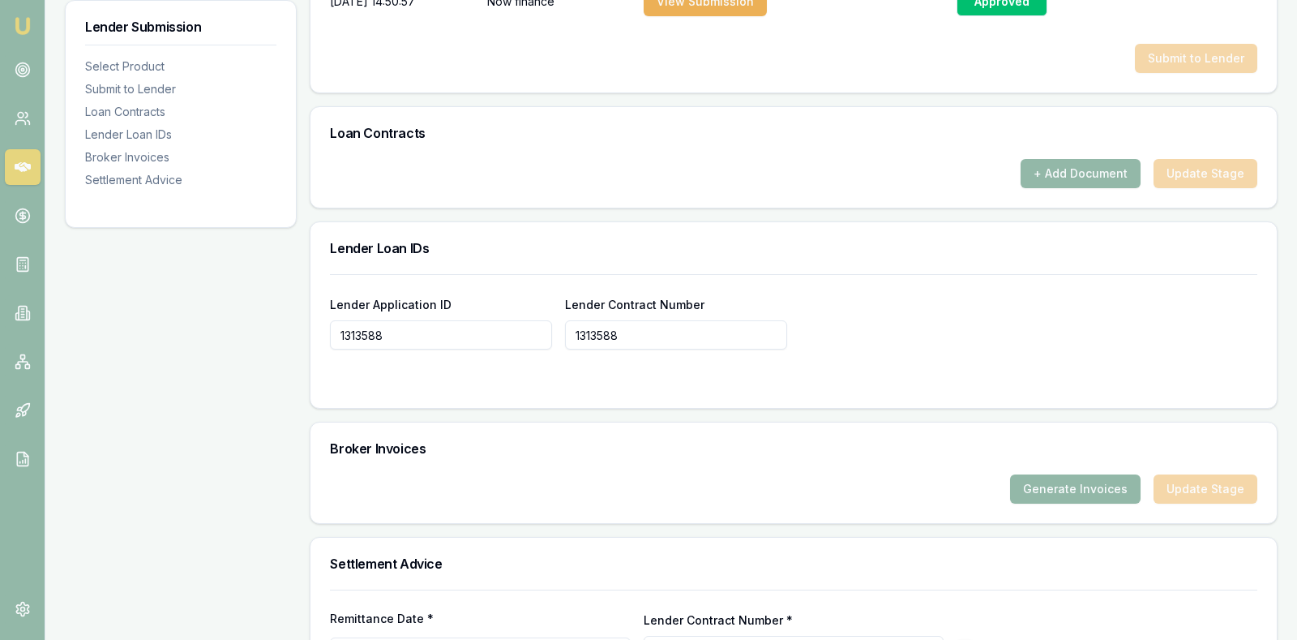
click at [1000, 360] on form "Lender Application ID 1313588 Lender Contract Number 1313588" at bounding box center [793, 331] width 927 height 114
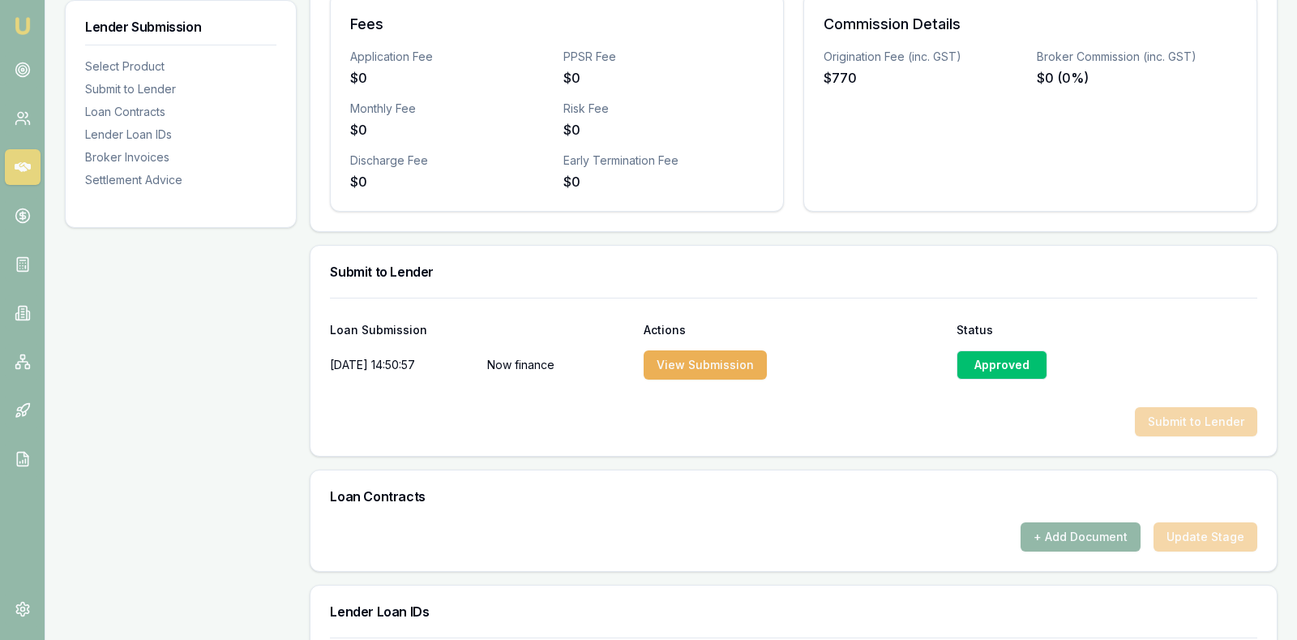
scroll to position [581, 0]
click at [1000, 359] on div "Approved" at bounding box center [1002, 366] width 91 height 29
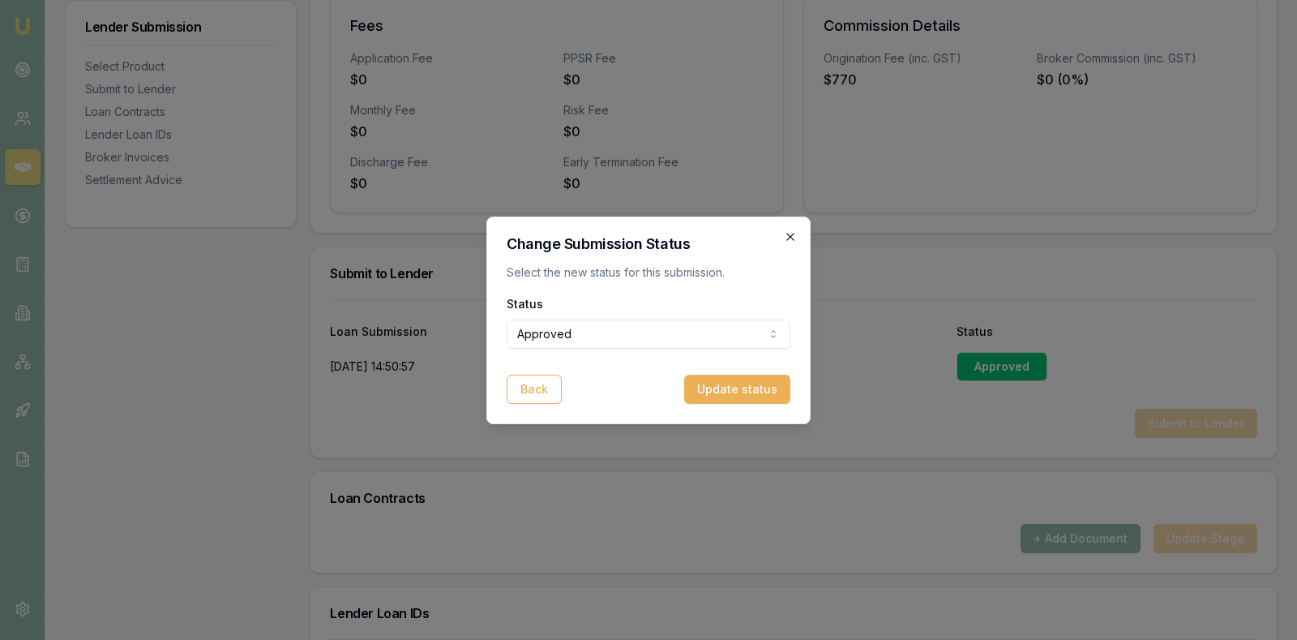
click at [792, 233] on icon "button" at bounding box center [790, 236] width 13 height 13
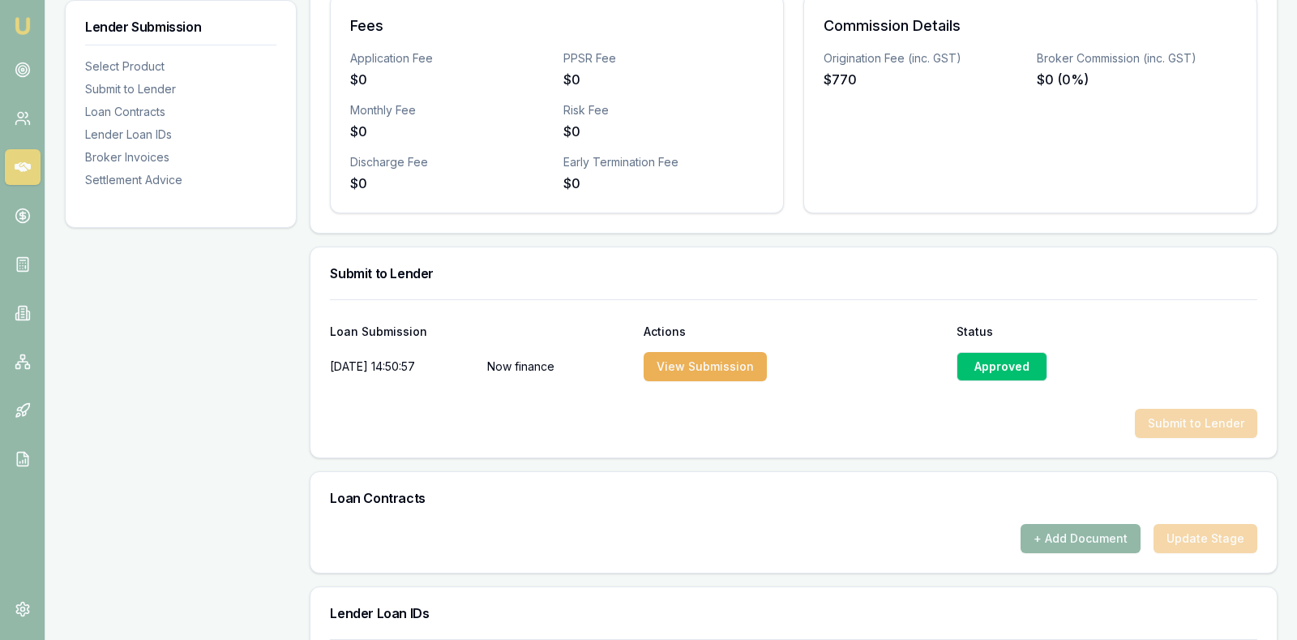
click at [791, 453] on div "Submit to Lender Loan Submission Actions Status 01/09/2025, 14:50:57 Now financ…" at bounding box center [794, 352] width 968 height 212
click at [792, 503] on div "Loan Contracts" at bounding box center [793, 498] width 966 height 52
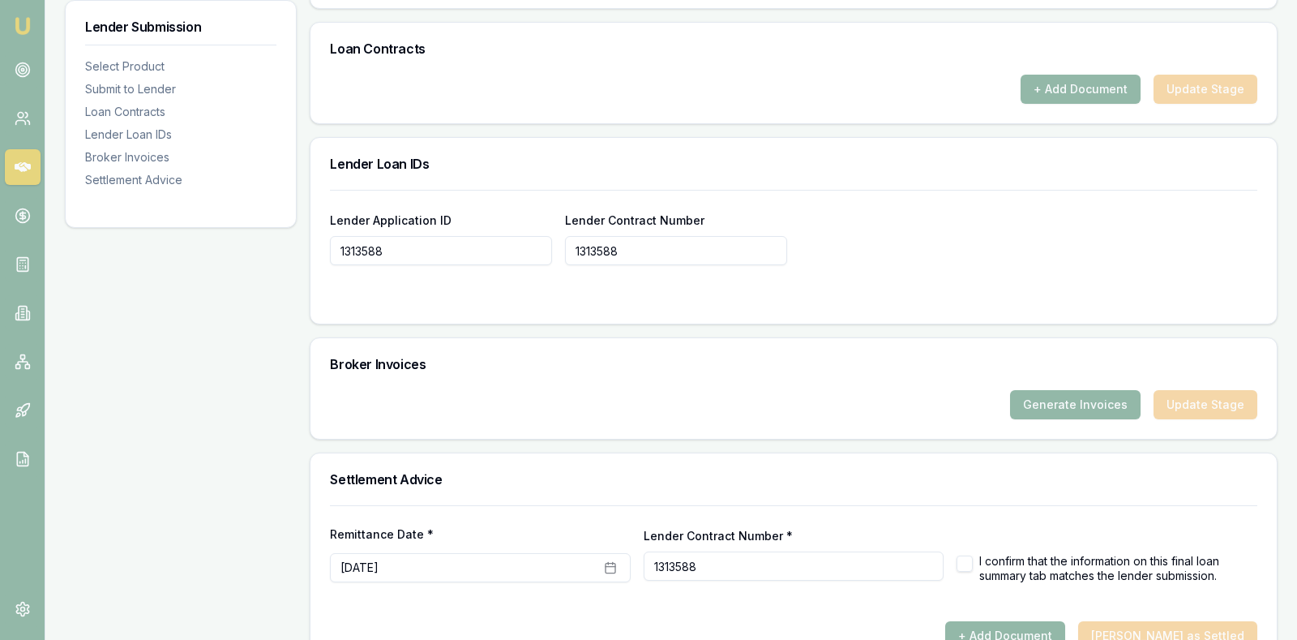
scroll to position [1068, 0]
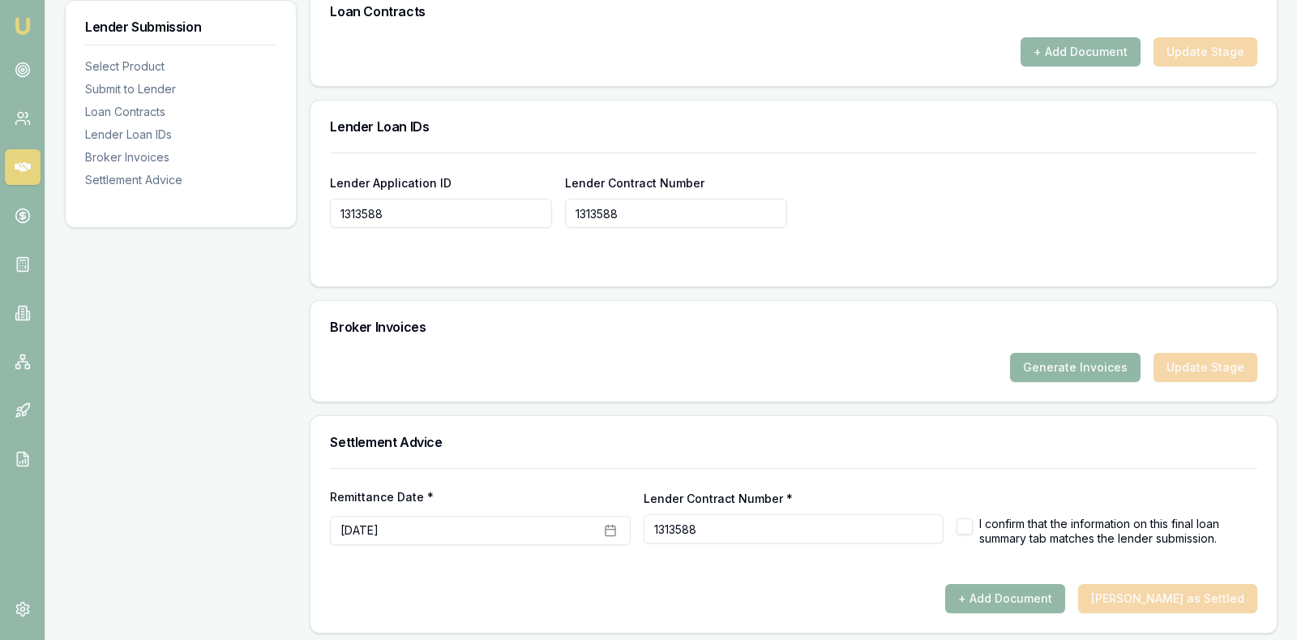
click at [1050, 357] on button "Generate Invoices" at bounding box center [1075, 367] width 131 height 29
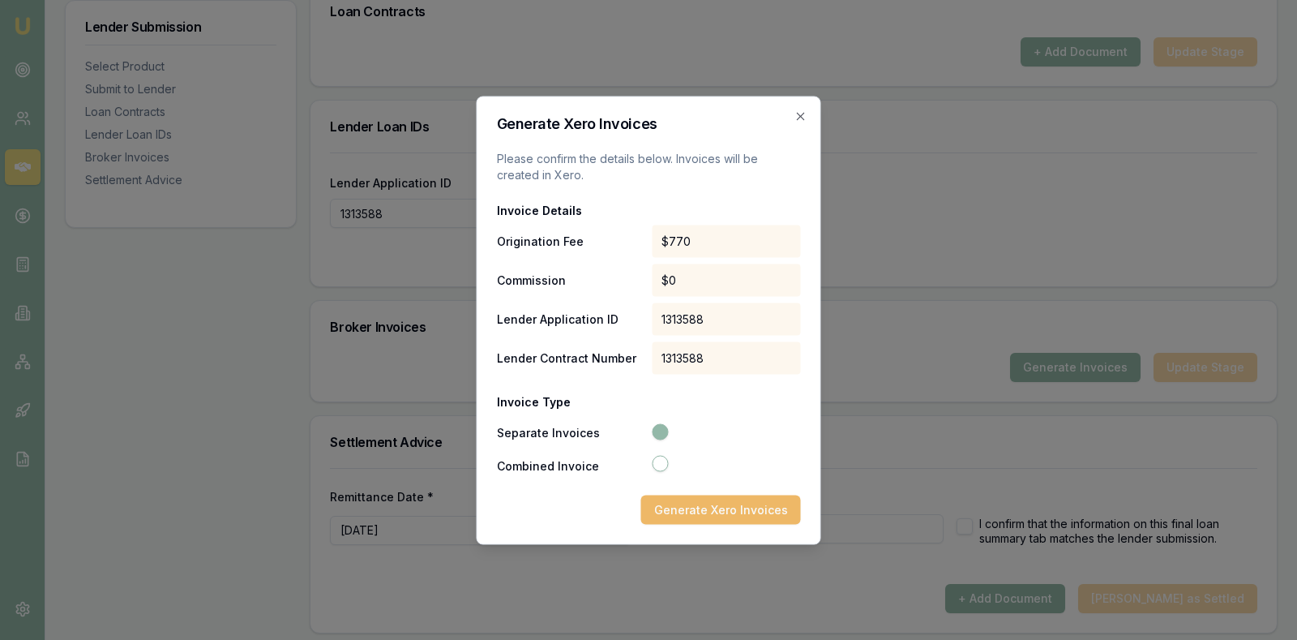
click at [717, 505] on button "Generate Xero Invoices" at bounding box center [721, 508] width 160 height 29
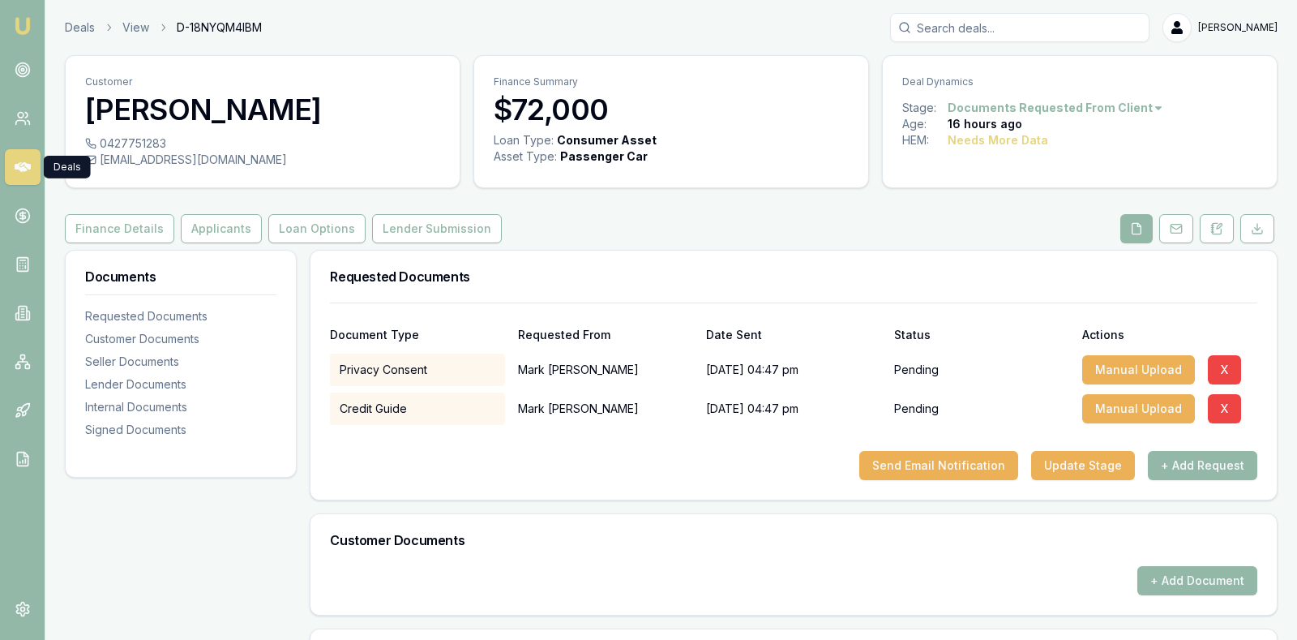
click at [23, 162] on icon at bounding box center [23, 167] width 16 height 10
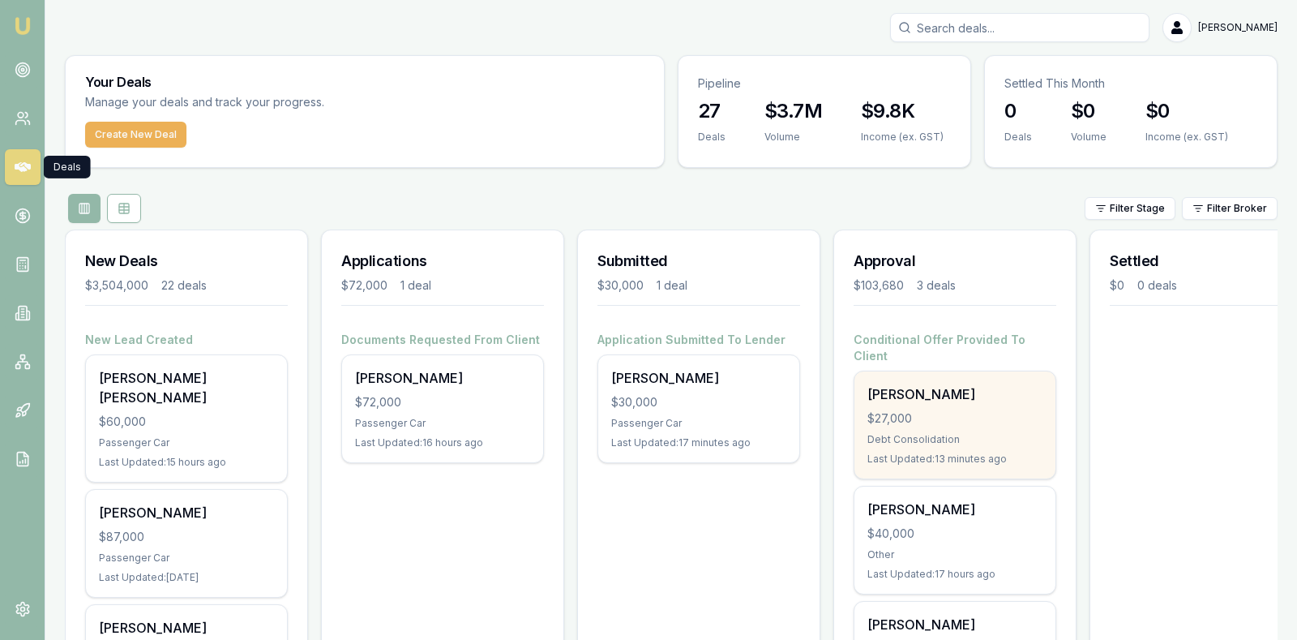
click at [947, 410] on div "$27,000" at bounding box center [954, 418] width 175 height 16
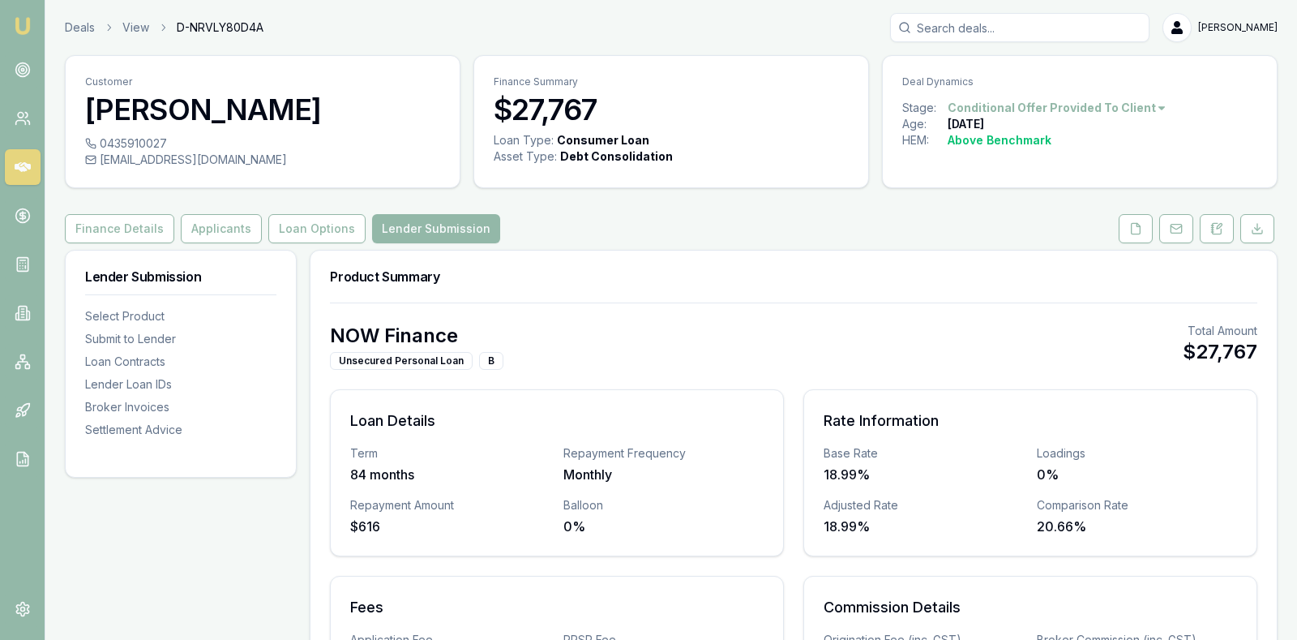
click at [798, 327] on div "NOW Finance Unsecured Personal Loan B Total Amount $27,767" at bounding box center [793, 346] width 927 height 47
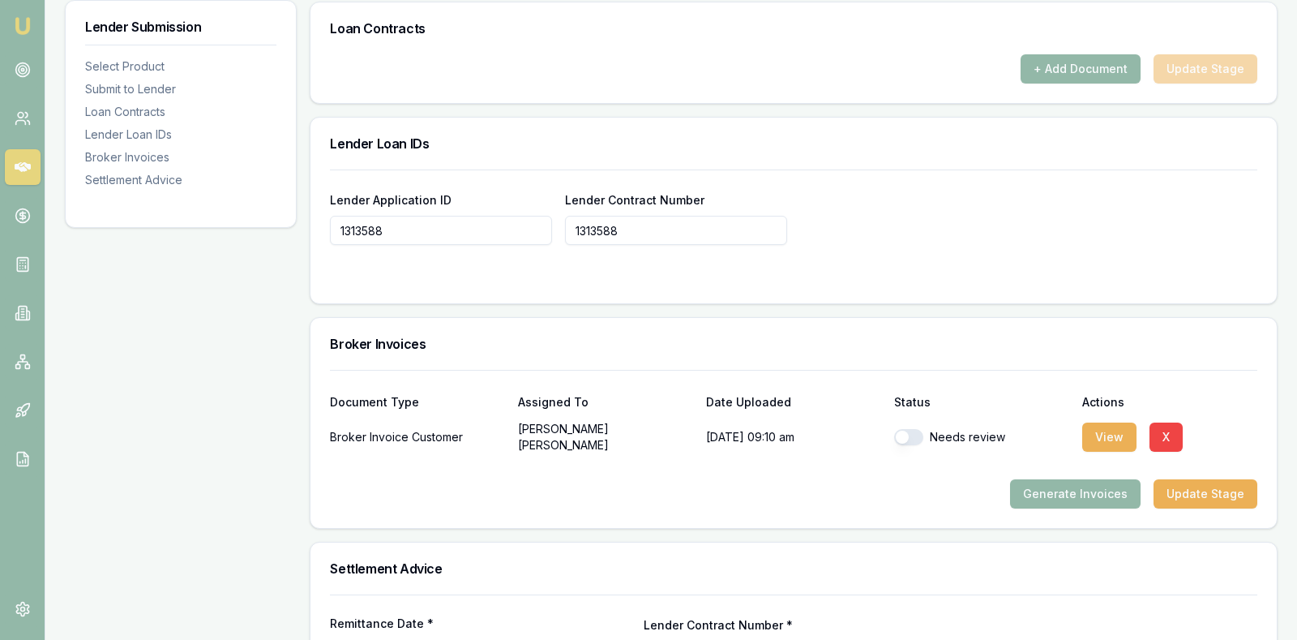
scroll to position [1054, 0]
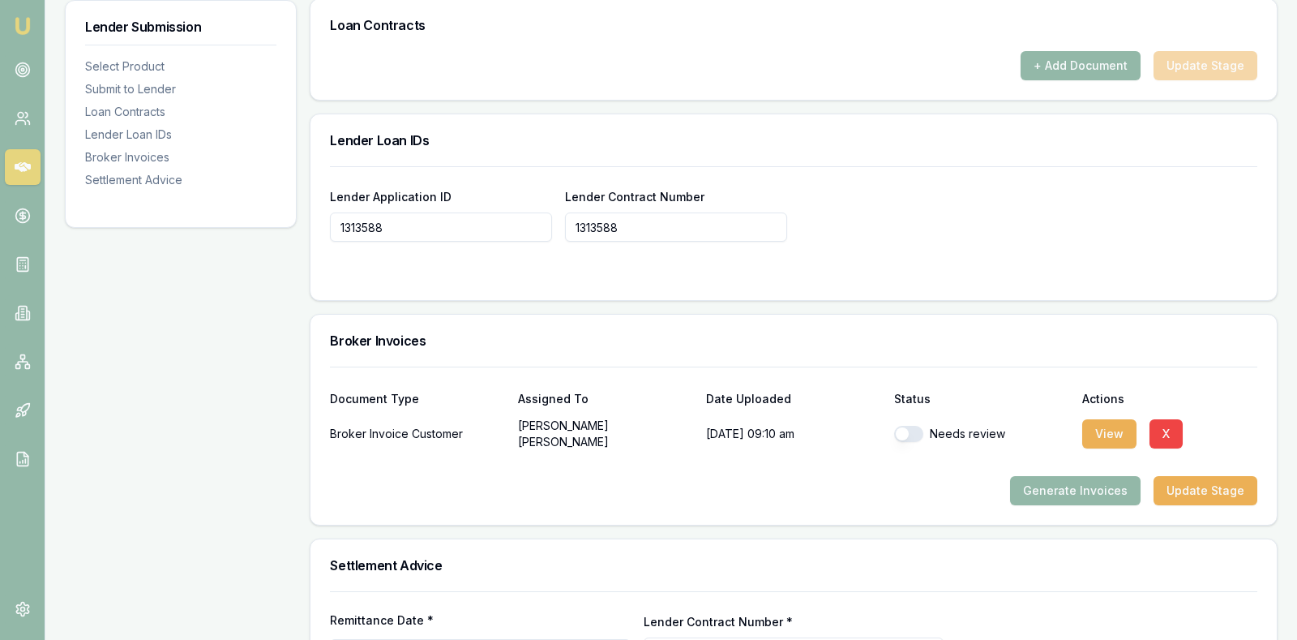
click at [903, 426] on button "button" at bounding box center [908, 434] width 29 height 16
checkbox input "true"
click at [1107, 426] on button "View" at bounding box center [1109, 433] width 54 height 29
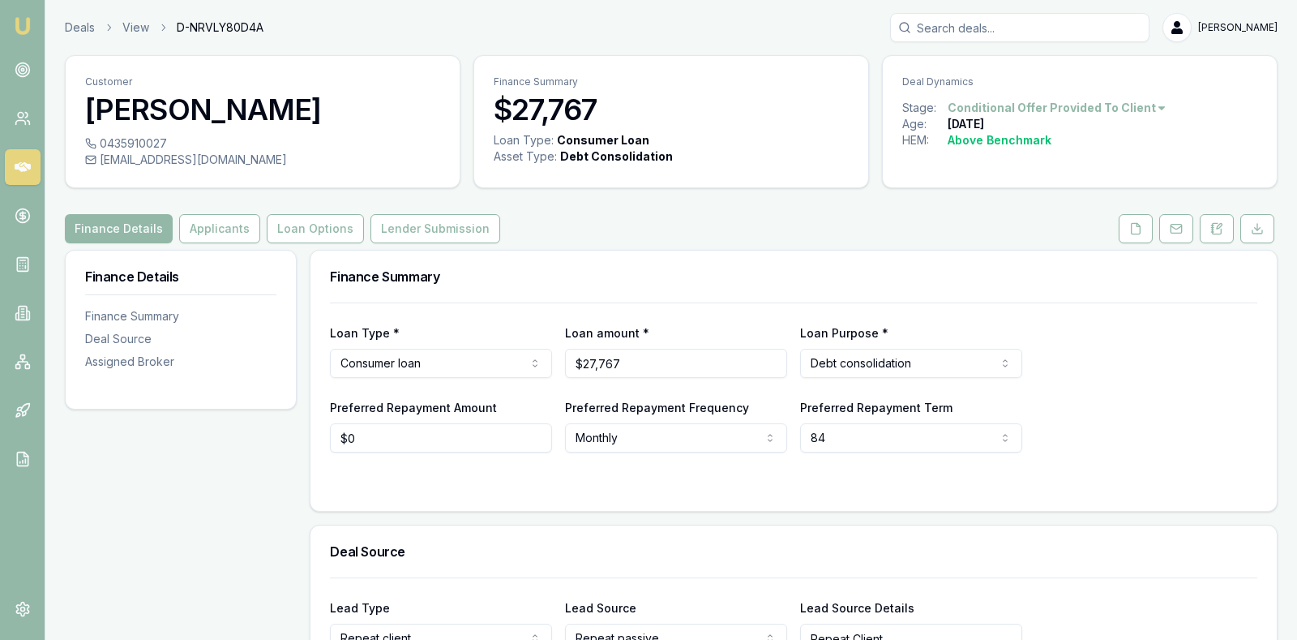
click at [1111, 374] on div "Loan Type * Consumer loan Consumer loan Consumer asset Commercial loan Commerci…" at bounding box center [793, 350] width 927 height 55
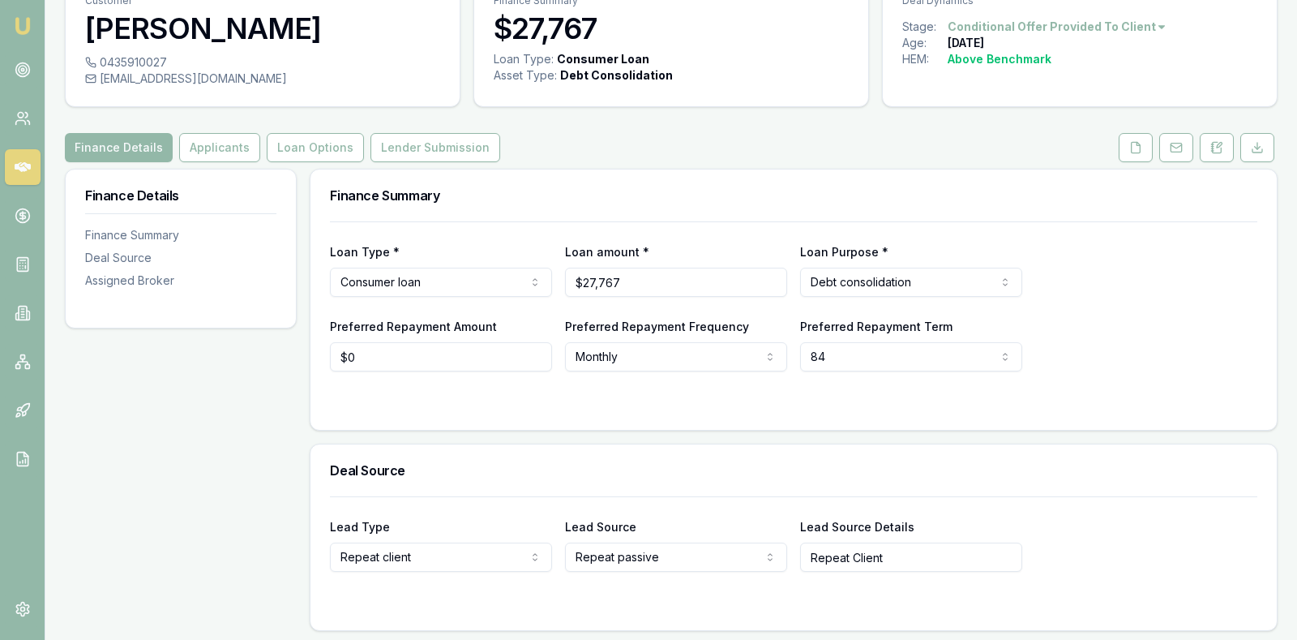
scroll to position [122, 0]
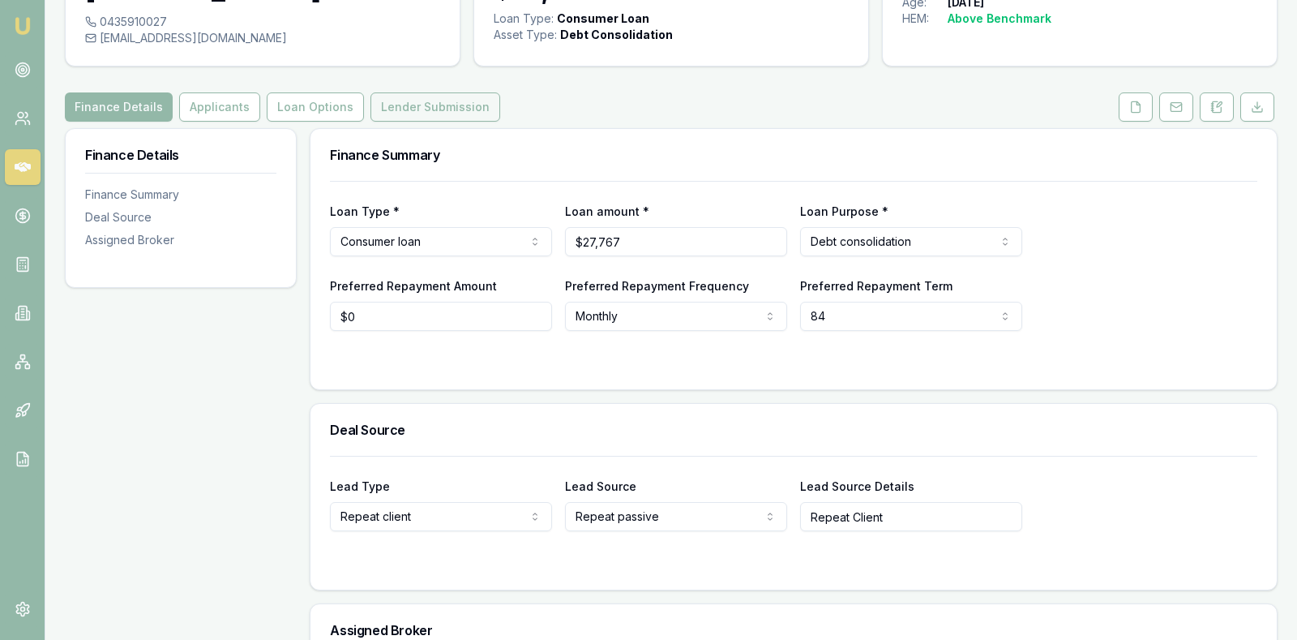
click at [419, 103] on button "Lender Submission" at bounding box center [435, 106] width 130 height 29
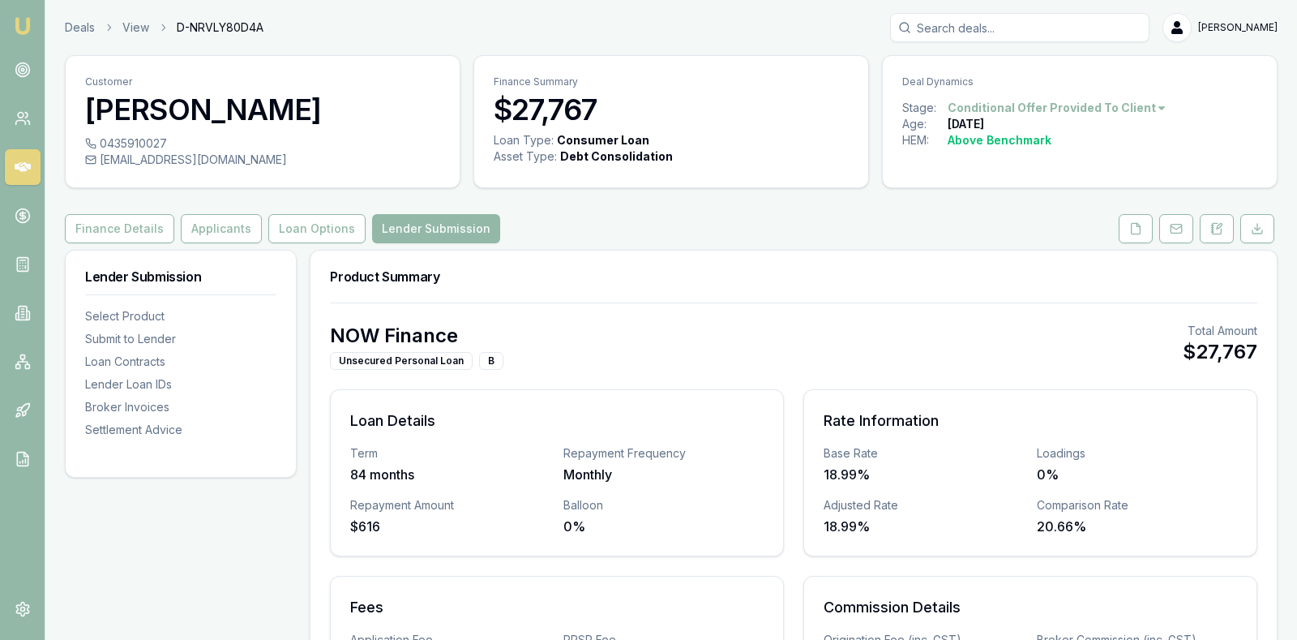
click at [636, 345] on div "NOW Finance Unsecured Personal Loan B Total Amount $27,767" at bounding box center [793, 346] width 927 height 47
click at [22, 162] on icon at bounding box center [23, 167] width 16 height 10
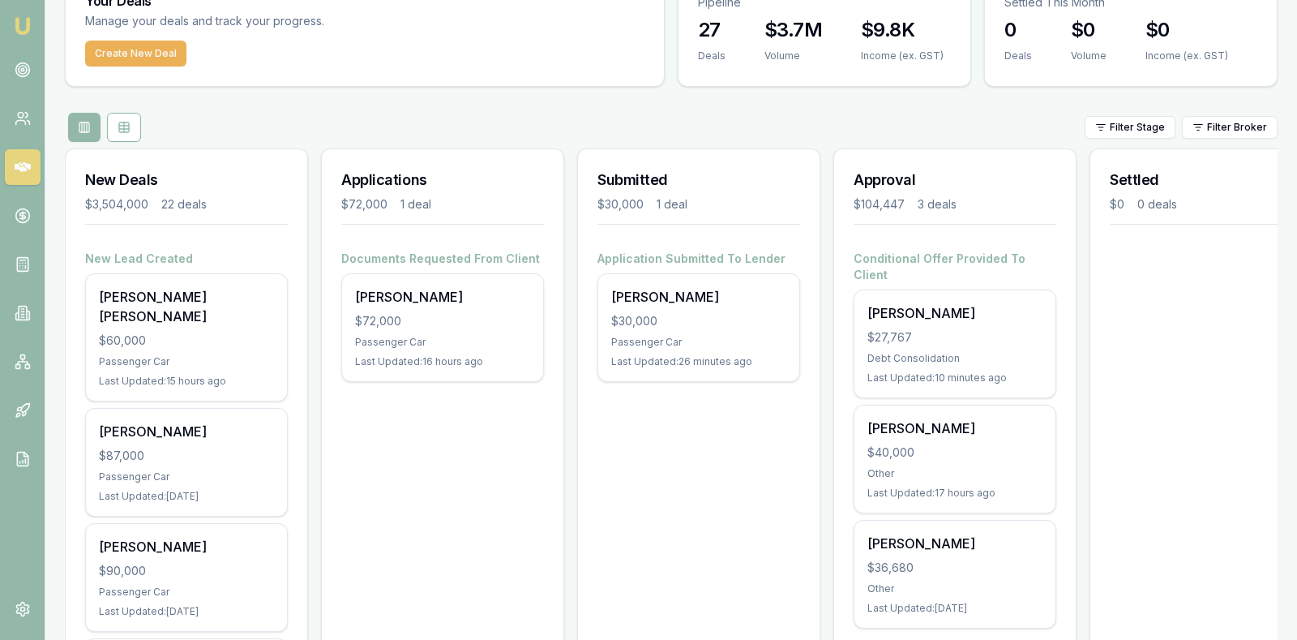
scroll to position [122, 0]
